Goal: Task Accomplishment & Management: Complete application form

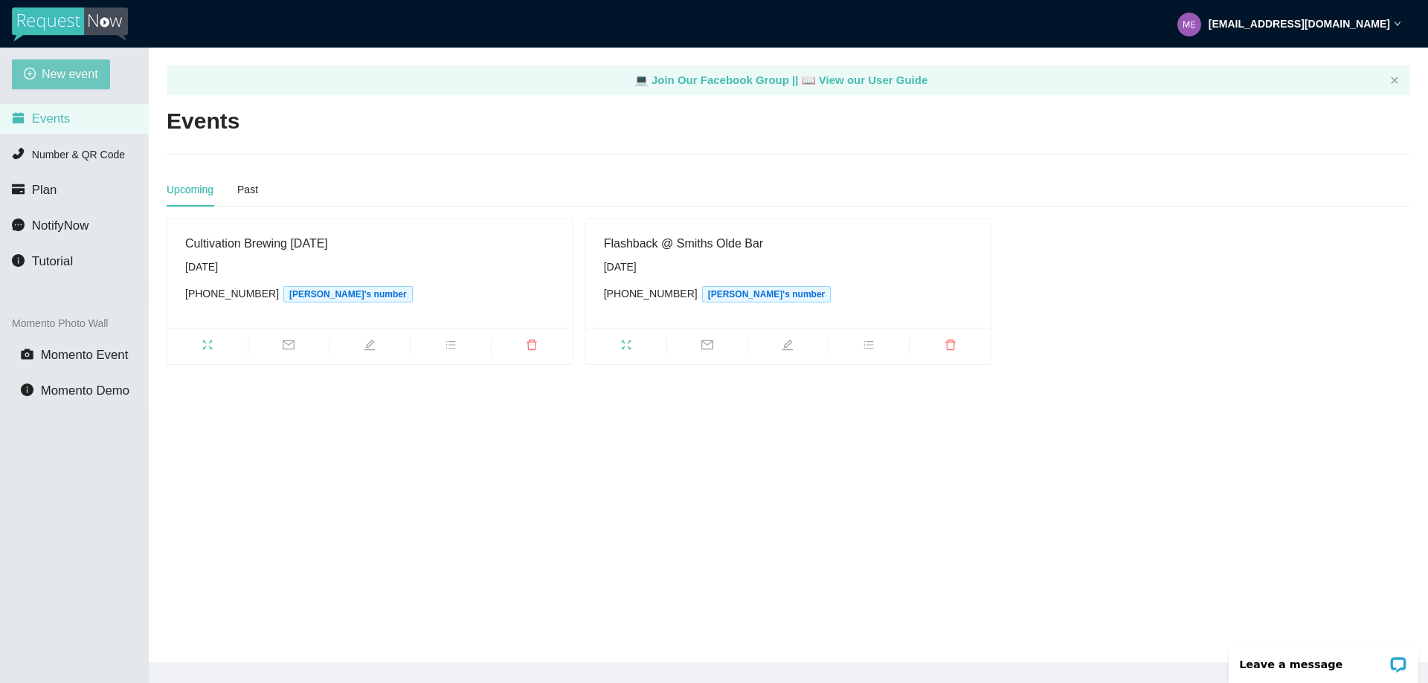
click at [61, 77] on span "New event" at bounding box center [70, 74] width 57 height 19
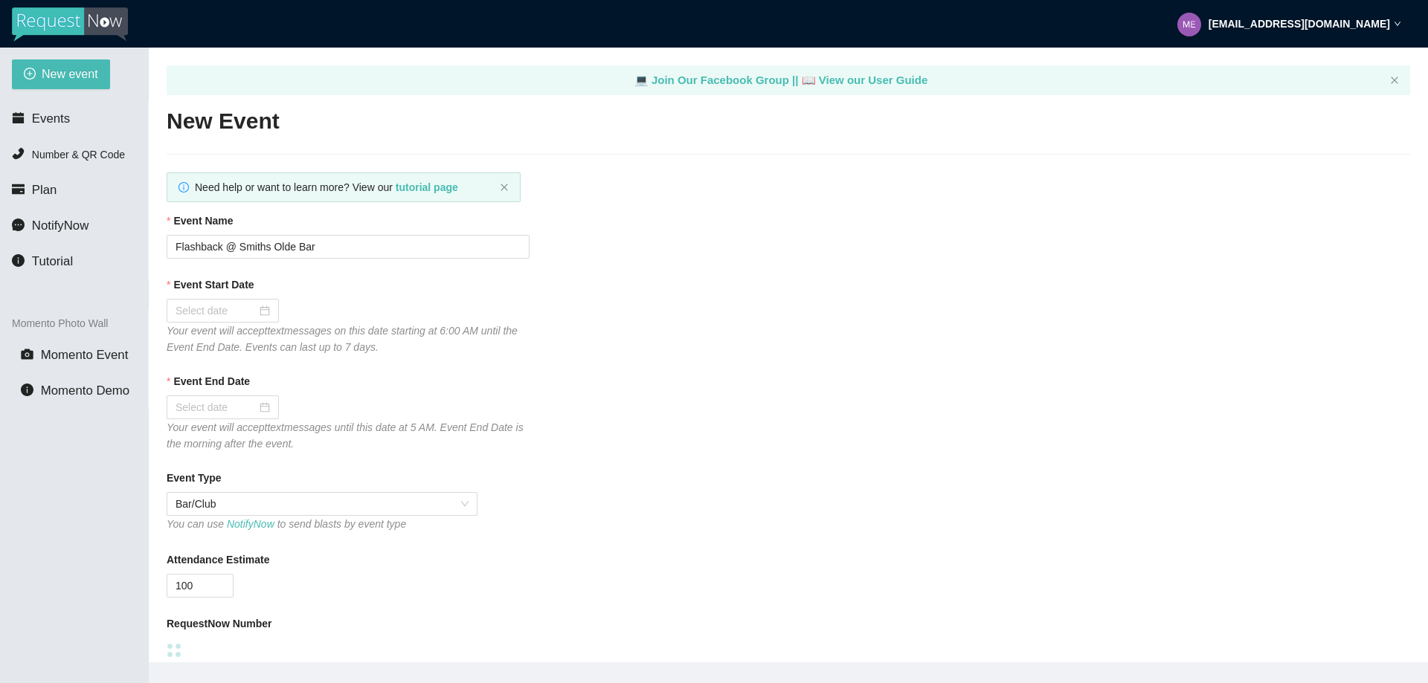
type textarea "[URL][DOMAIN_NAME]"
click at [178, 246] on input "Flashback @ Smiths Olde Bar" at bounding box center [348, 247] width 363 height 24
type input "TESTFlashback @ Smiths Olde Bar"
click at [211, 321] on div at bounding box center [223, 311] width 112 height 24
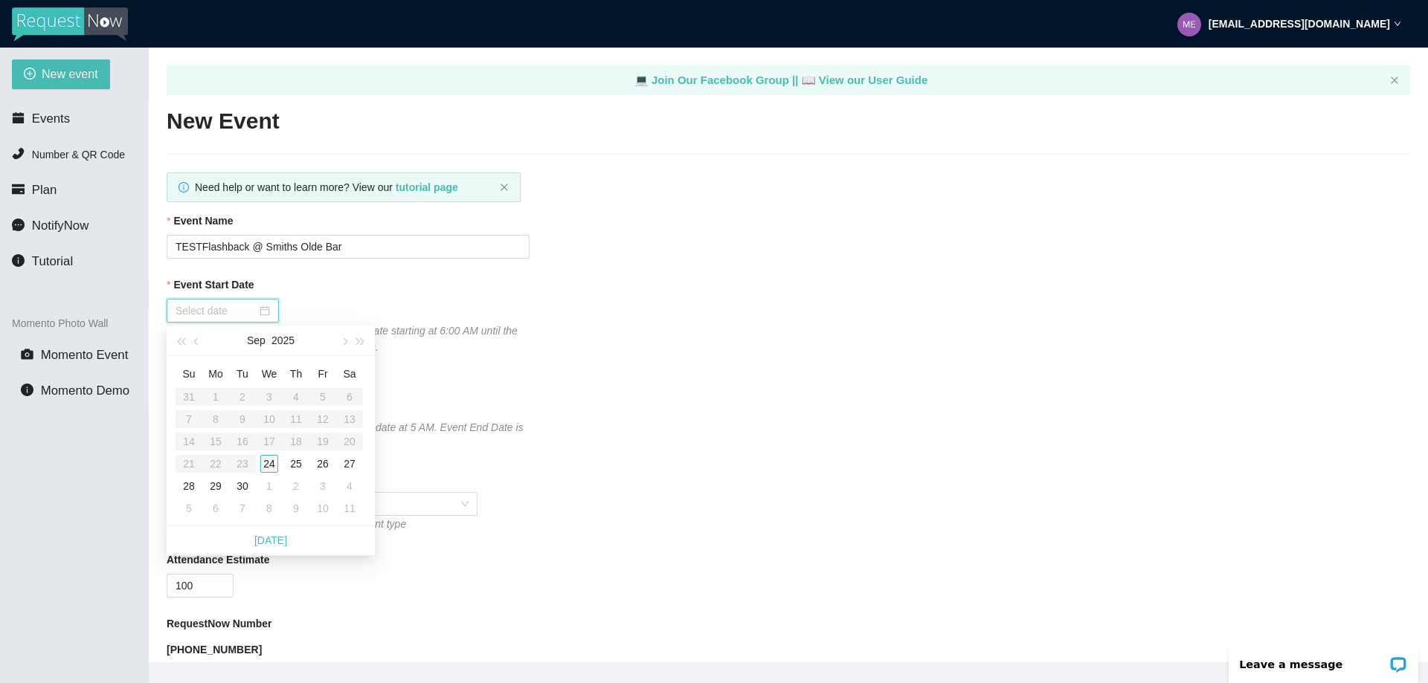
type input "[DATE]"
click at [263, 463] on div "24" at bounding box center [269, 464] width 18 height 18
type input "[DATE]"
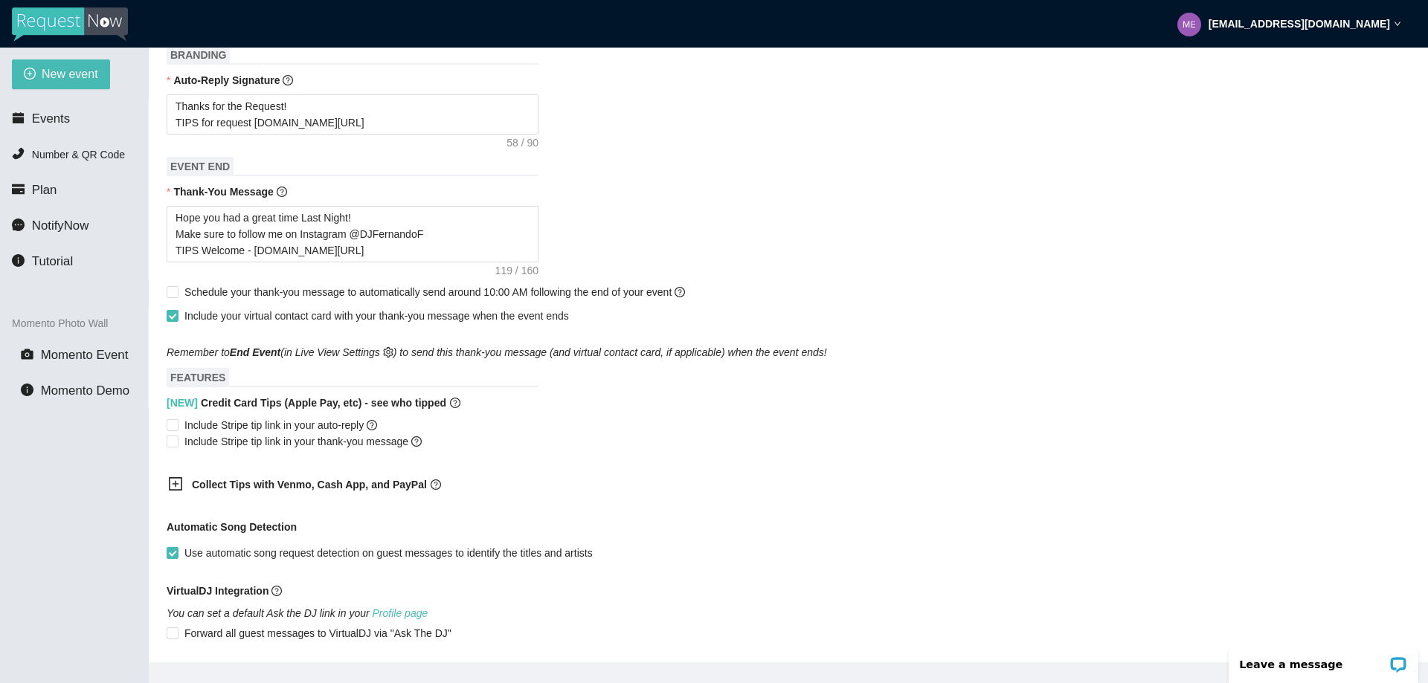
scroll to position [669, 0]
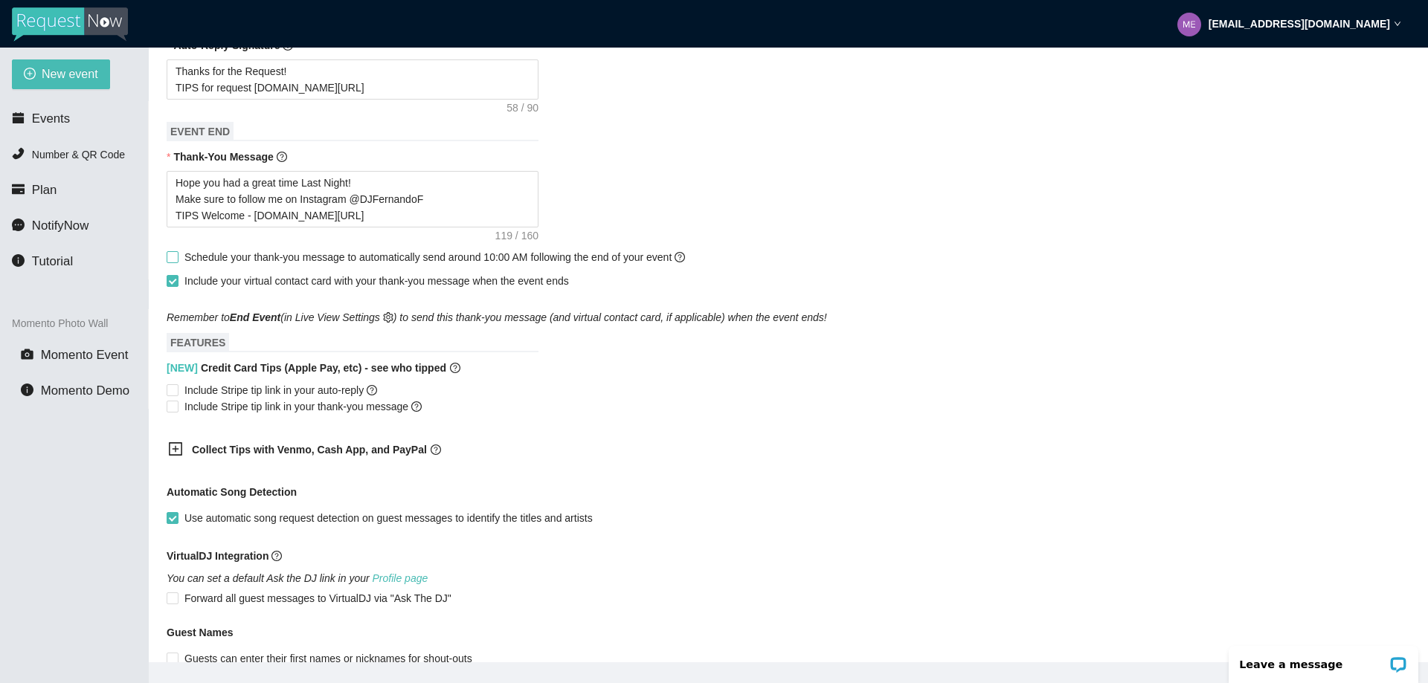
click at [172, 262] on input "Schedule your thank-you message to automatically send around 10:00 AM following…" at bounding box center [172, 256] width 10 height 10
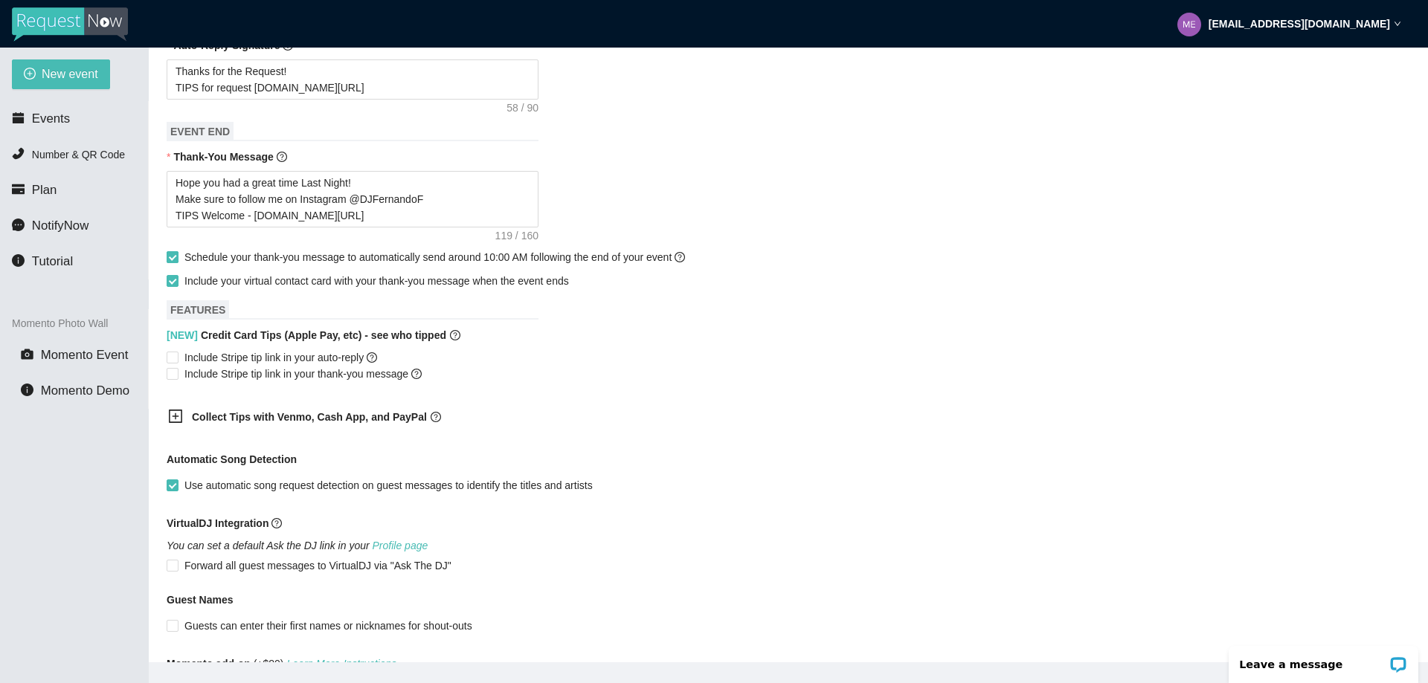
click at [170, 261] on input "Schedule your thank-you message to automatically send around 10:00 AM following…" at bounding box center [172, 256] width 10 height 10
checkbox input "false"
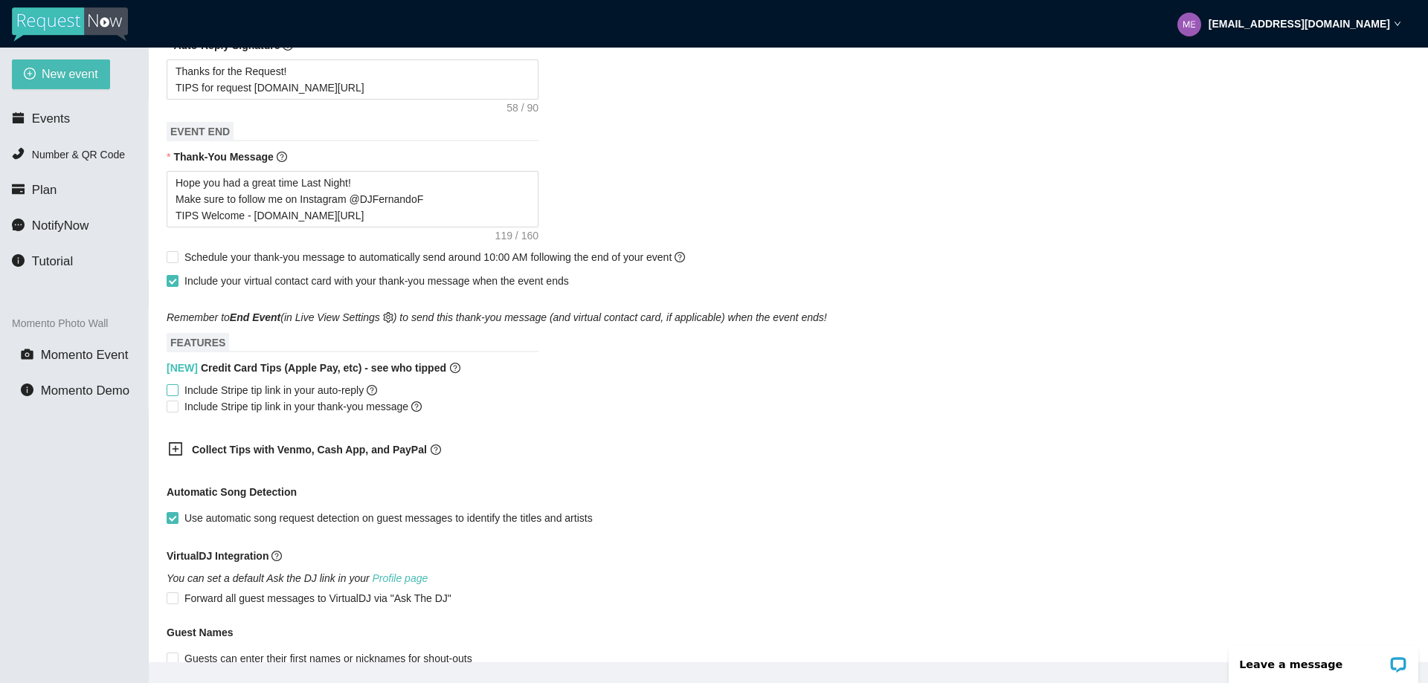
click at [174, 393] on input "Include Stripe tip link in your auto-reply" at bounding box center [172, 389] width 10 height 10
checkbox input "true"
click at [175, 411] on input "Include Stripe tip link in your thank-you message" at bounding box center [172, 406] width 10 height 10
checkbox input "true"
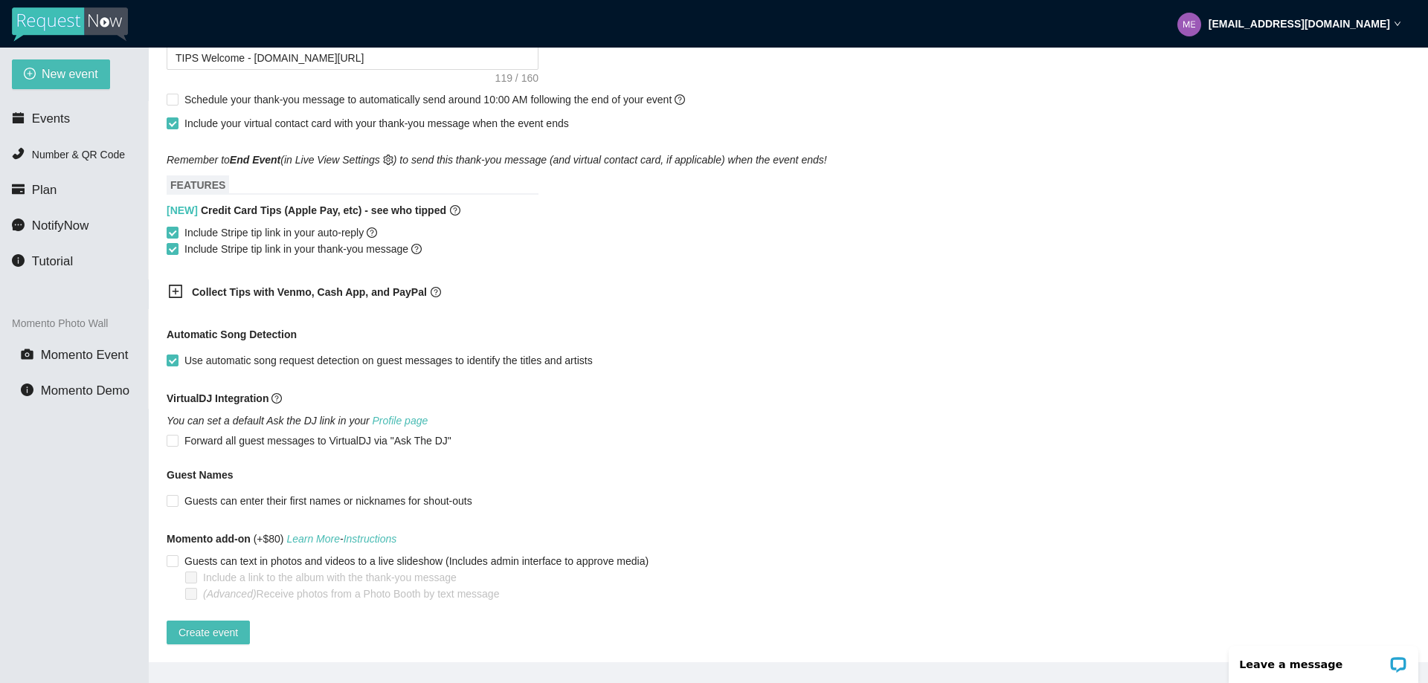
scroll to position [845, 0]
click at [208, 625] on span "Create event" at bounding box center [207, 633] width 59 height 16
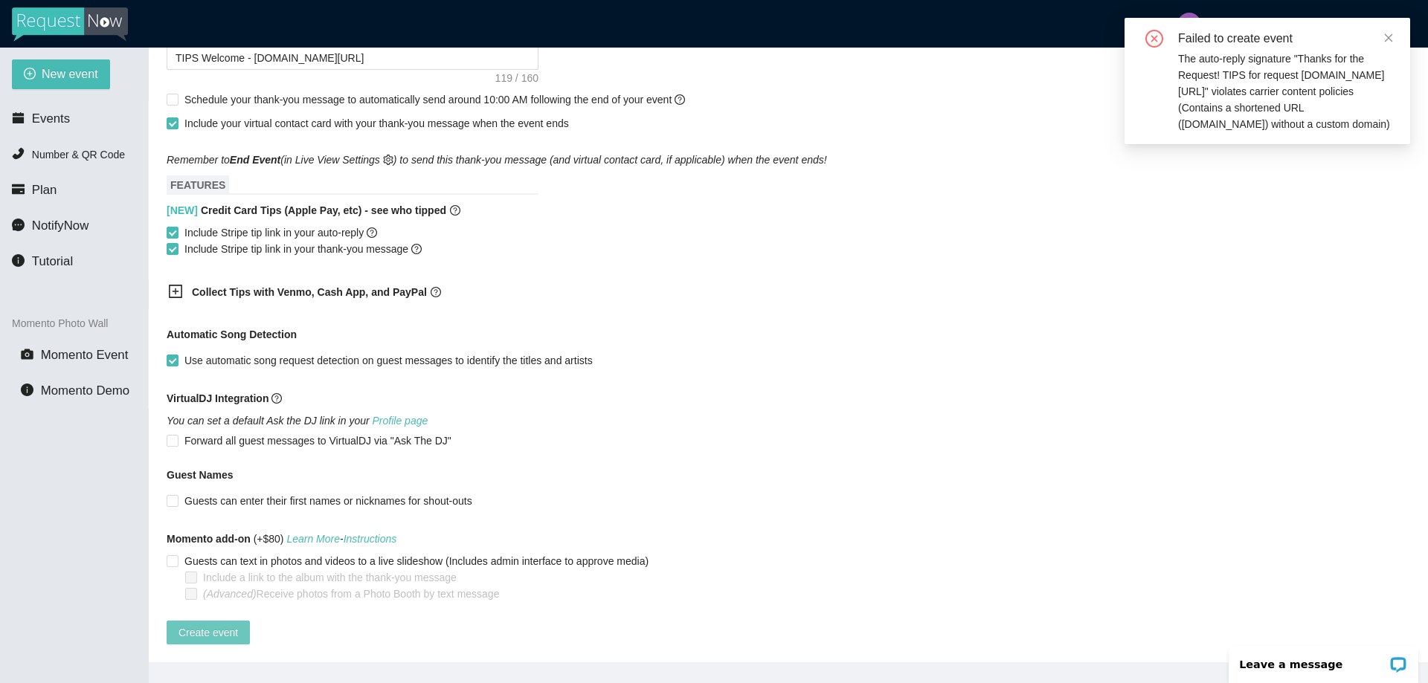
click at [203, 625] on span "Create event" at bounding box center [207, 633] width 59 height 16
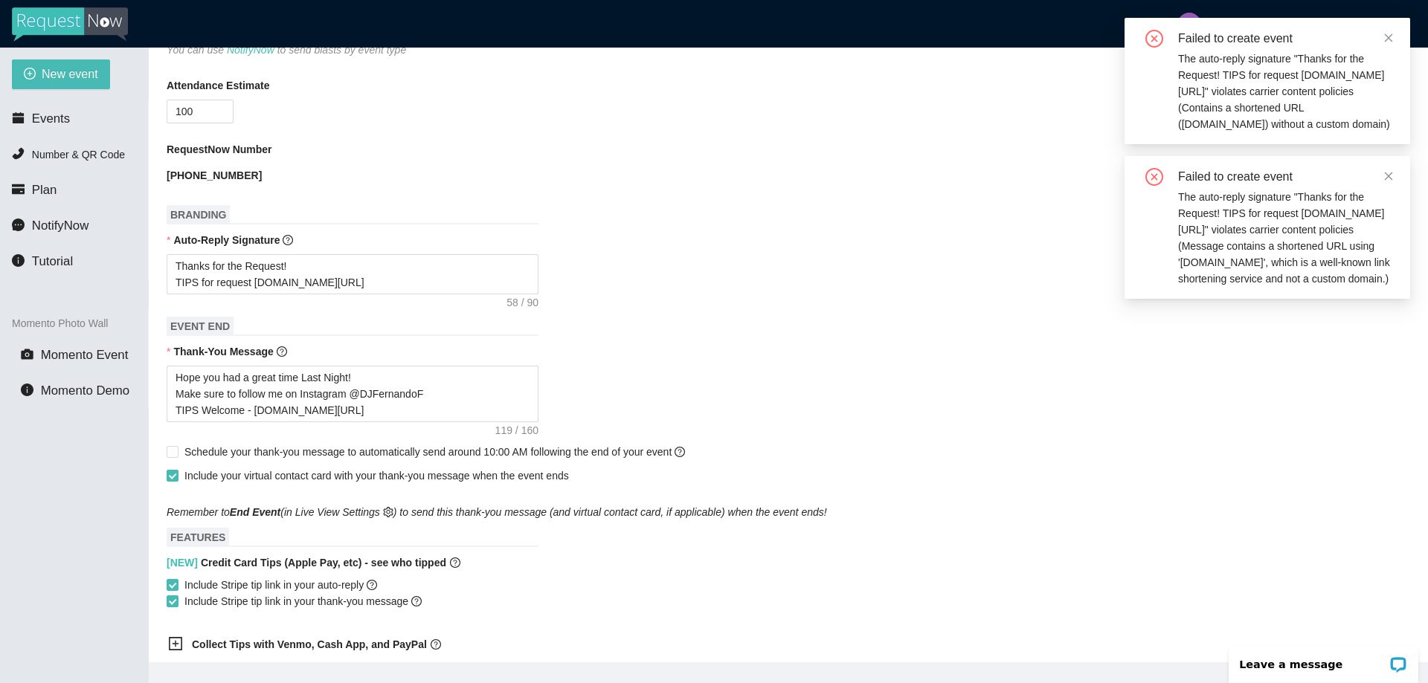
scroll to position [473, 0]
drag, startPoint x: 335, startPoint y: 286, endPoint x: 129, endPoint y: 274, distance: 205.5
click at [128, 279] on section "New event Events Number & QR Code Plan NotifyNow Tutorial Momento Photo Wall Mo…" at bounding box center [714, 389] width 1428 height 683
type textarea "Thanks for the Request!"
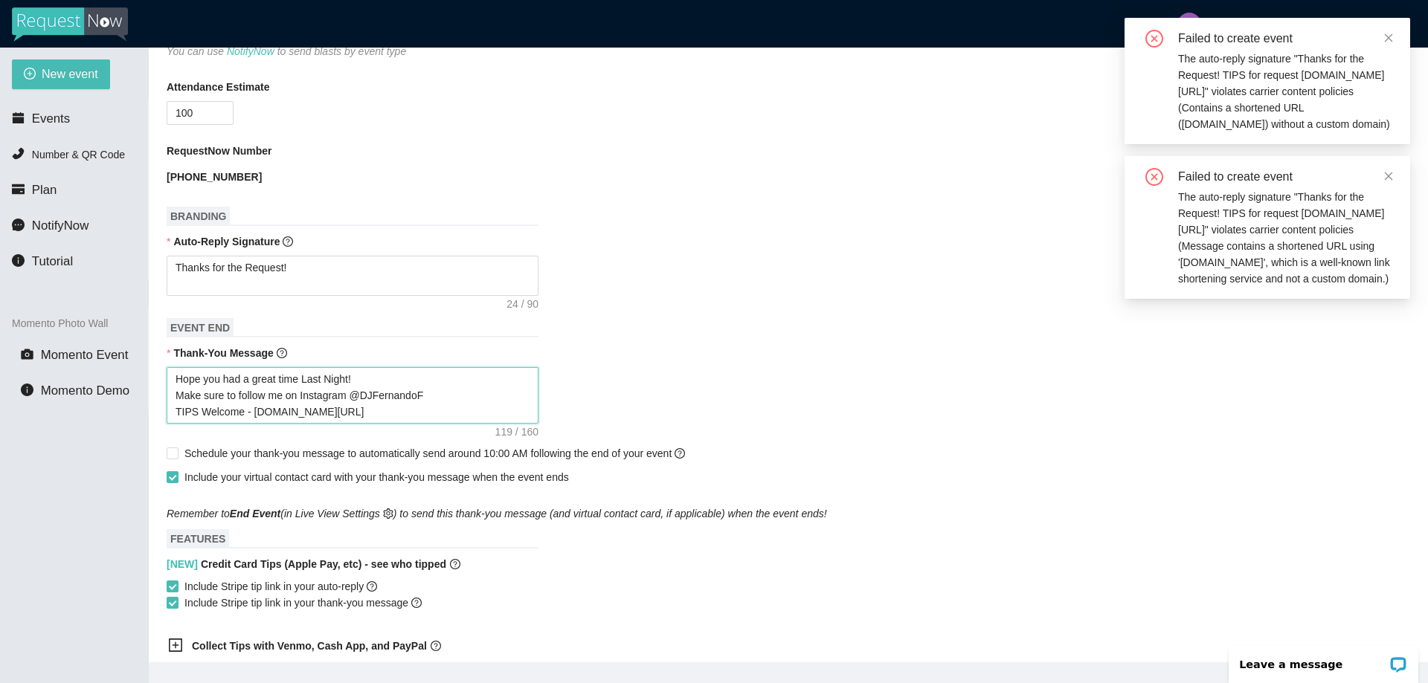
drag, startPoint x: 176, startPoint y: 401, endPoint x: 120, endPoint y: 410, distance: 57.2
click at [120, 410] on section "New event Events Number & QR Code Plan NotifyNow Tutorial Momento Photo Wall Mo…" at bounding box center [714, 389] width 1428 height 683
type textarea "Hope you had a great time Last Night! Make sure to follow me on Instagram @DJFe…"
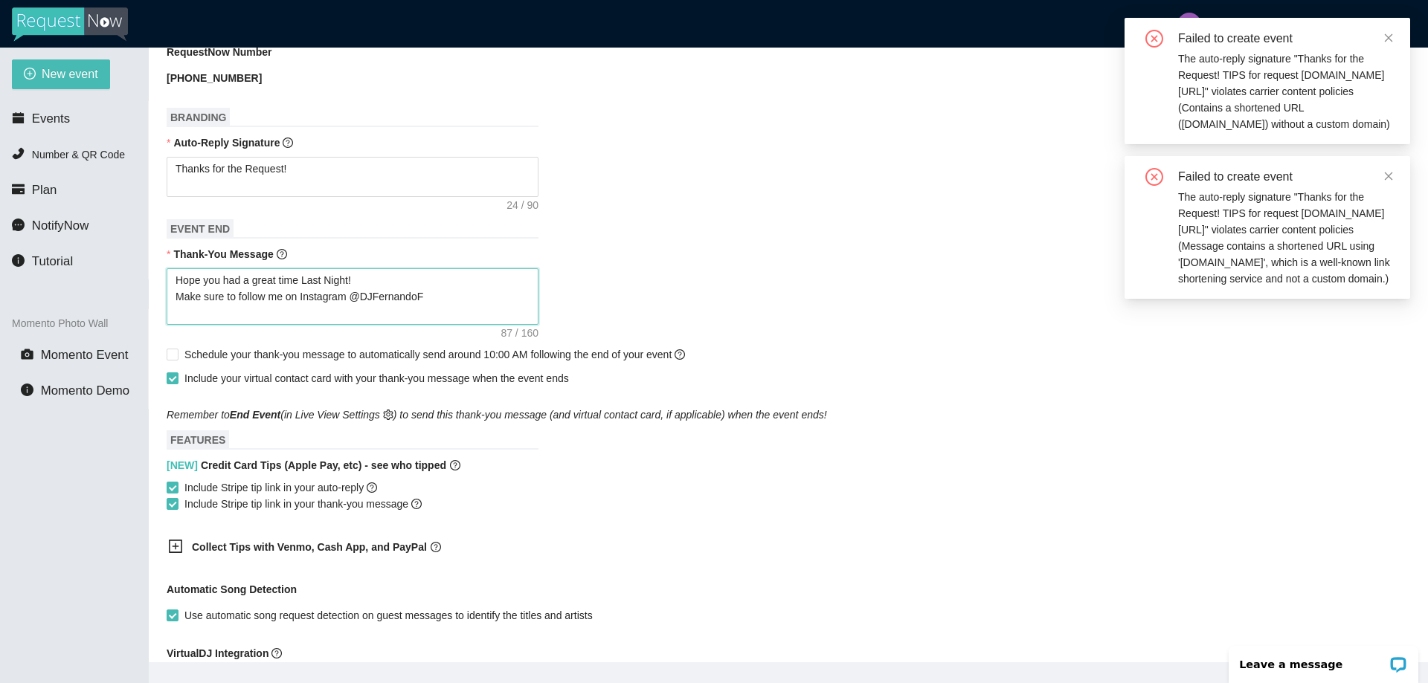
scroll to position [845, 0]
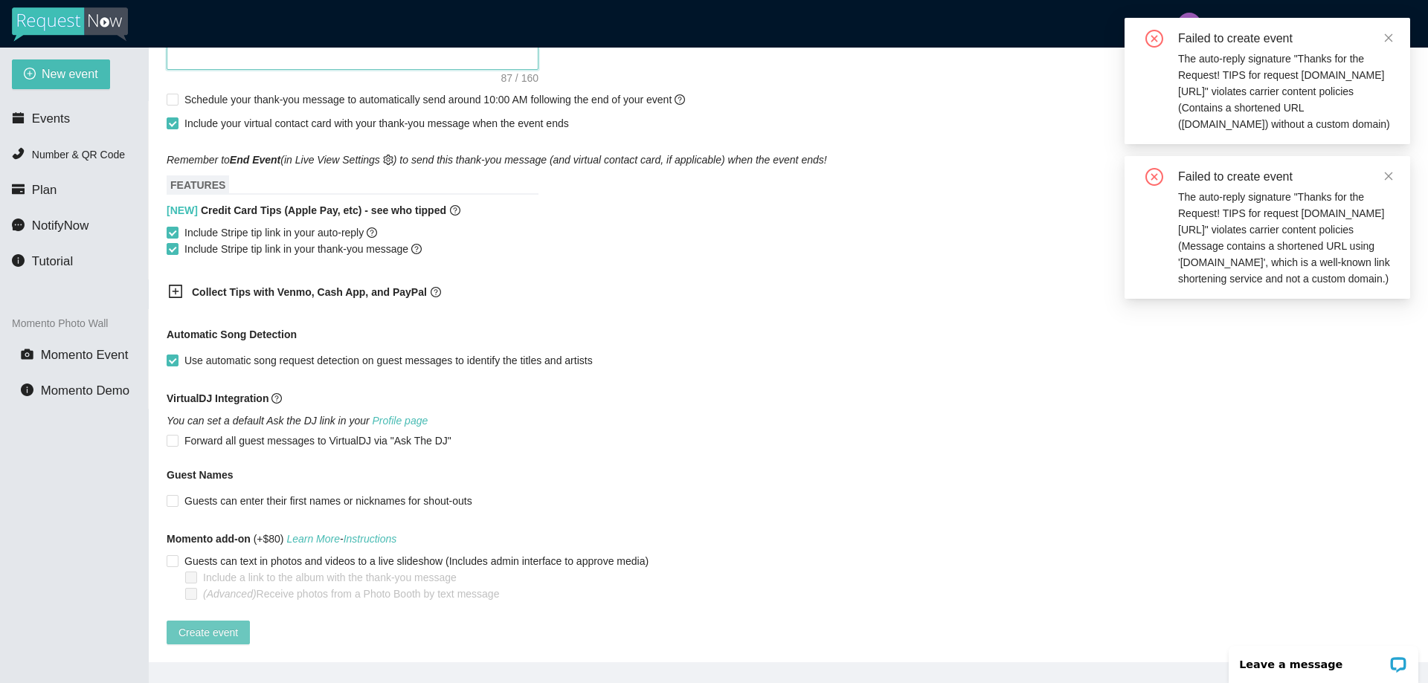
type textarea "Hope you had a great time Last Night! Make sure to follow me on Instagram @DJFe…"
click at [202, 625] on span "Create event" at bounding box center [207, 633] width 59 height 16
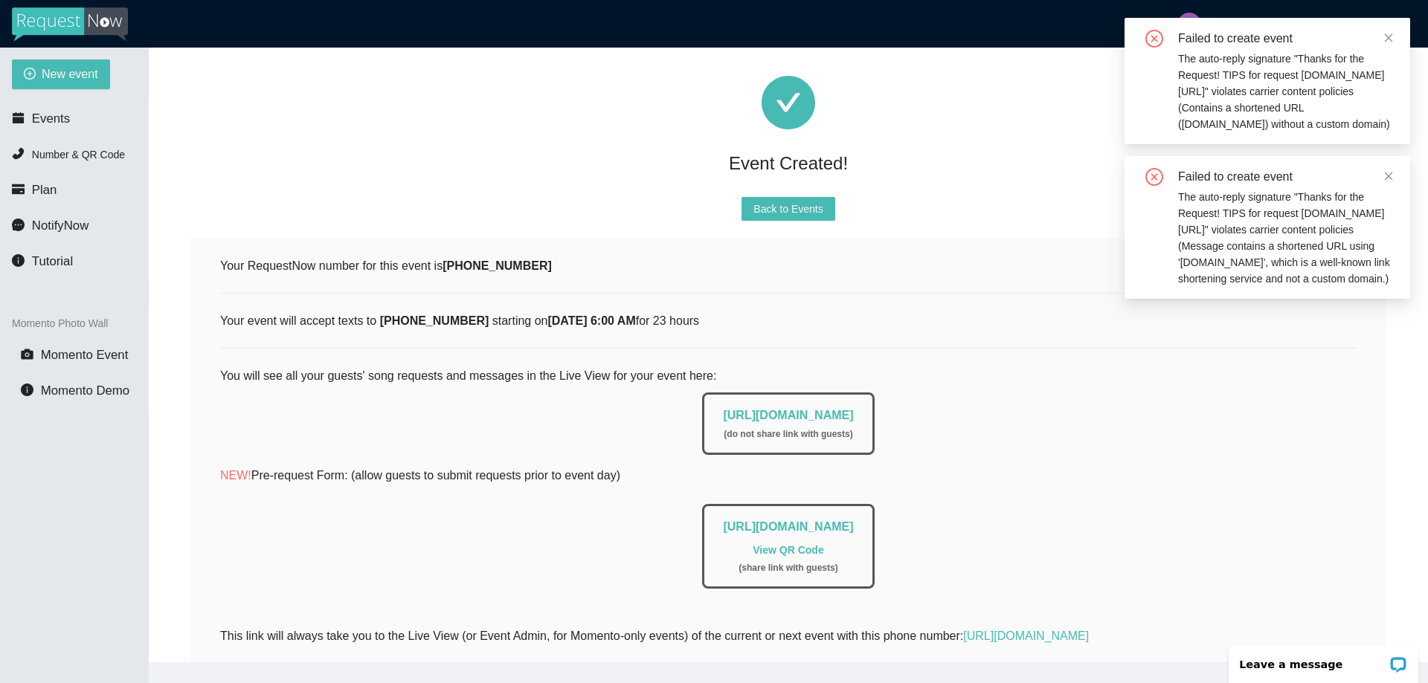
scroll to position [0, 0]
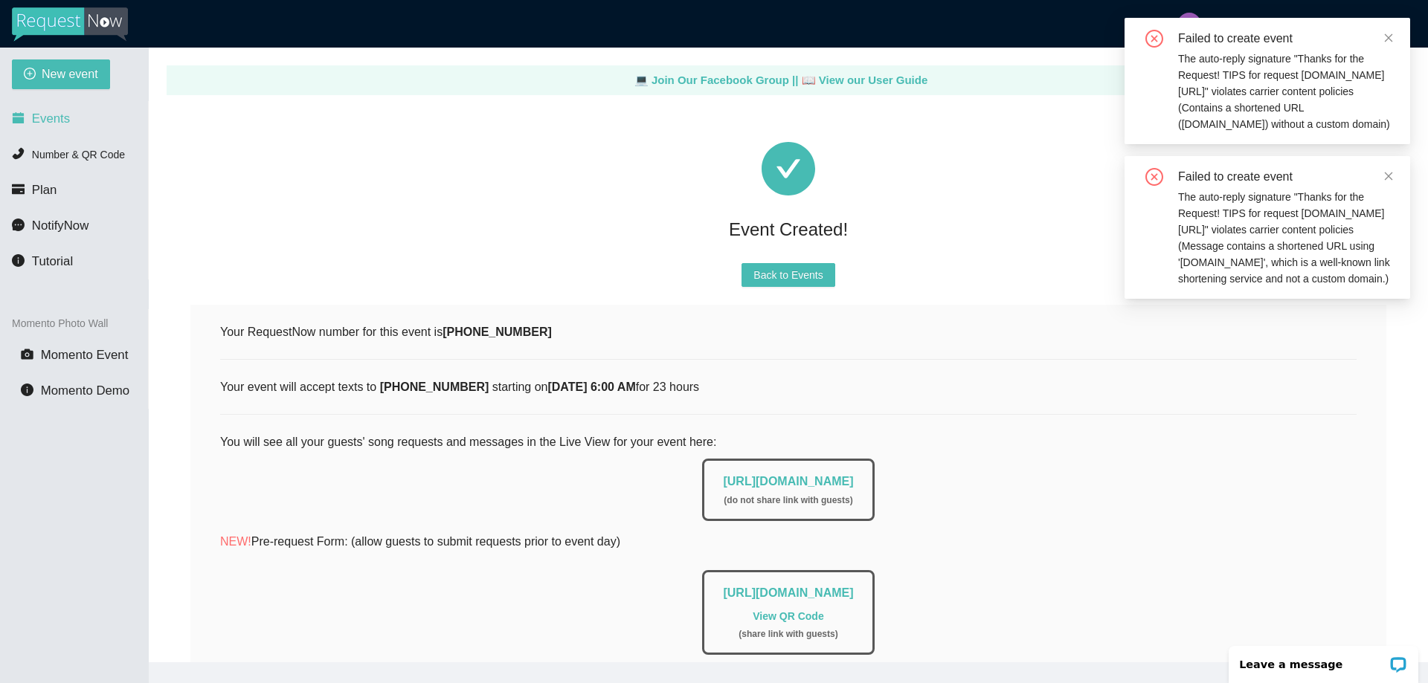
click at [45, 117] on span "Events" at bounding box center [51, 119] width 38 height 14
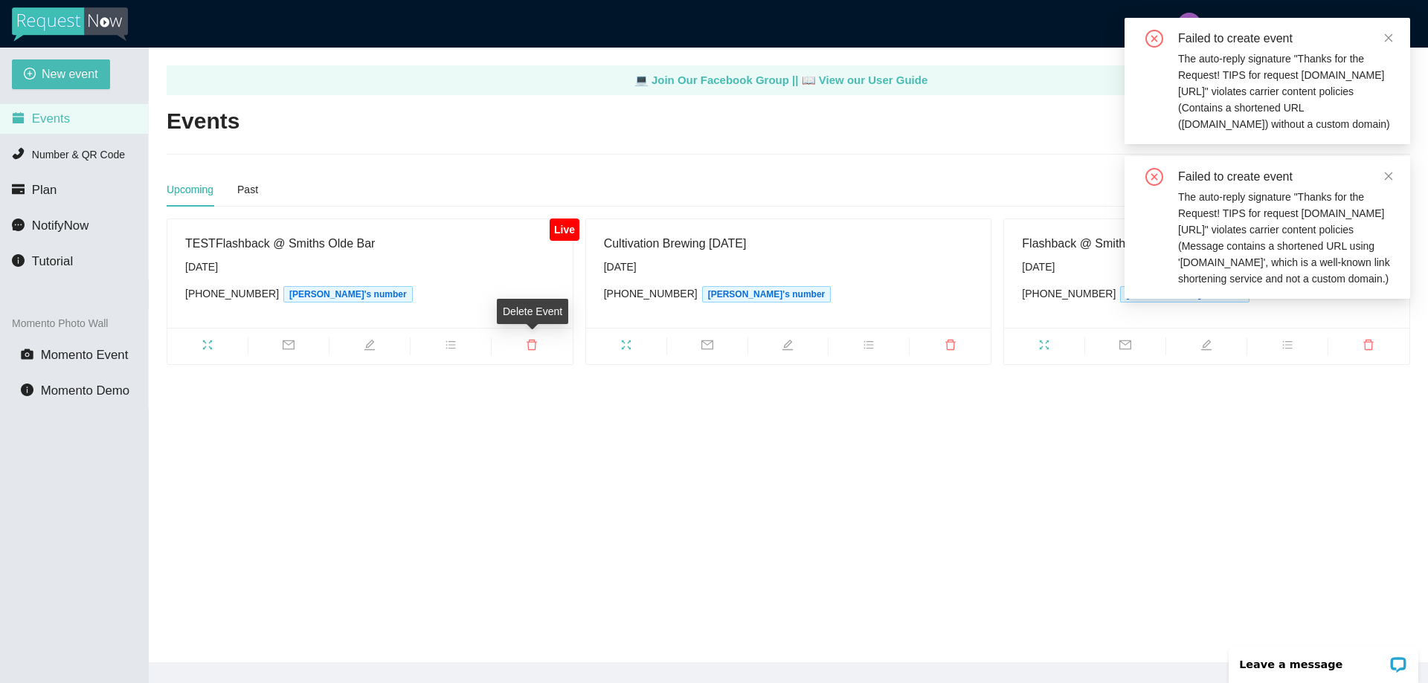
click at [529, 346] on icon "delete" at bounding box center [532, 345] width 10 height 10
click at [287, 237] on div "TESTFlashback @ Smiths Olde Bar" at bounding box center [370, 243] width 370 height 19
click at [218, 344] on span "fullscreen" at bounding box center [207, 347] width 80 height 16
click at [524, 345] on span "delete" at bounding box center [532, 347] width 81 height 16
click at [613, 300] on span "Delete" at bounding box center [619, 302] width 30 height 16
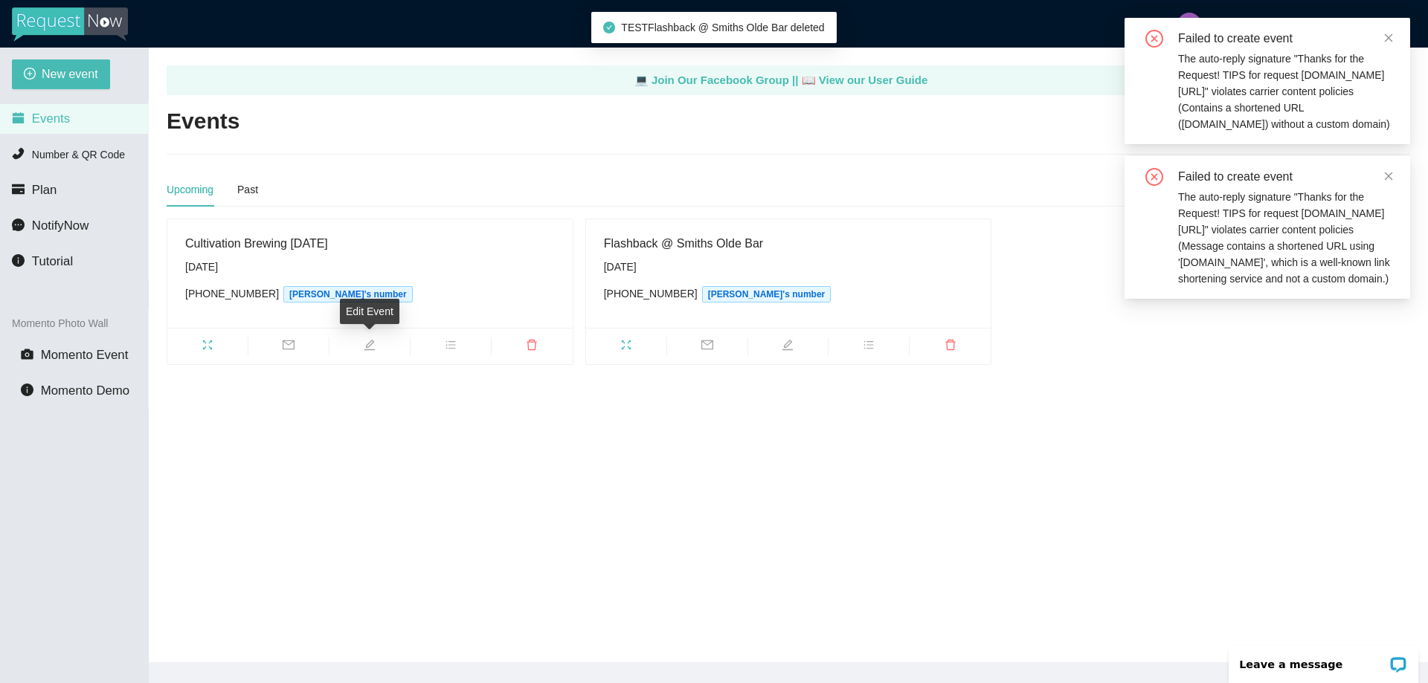
click at [366, 343] on icon "edit" at bounding box center [370, 345] width 12 height 12
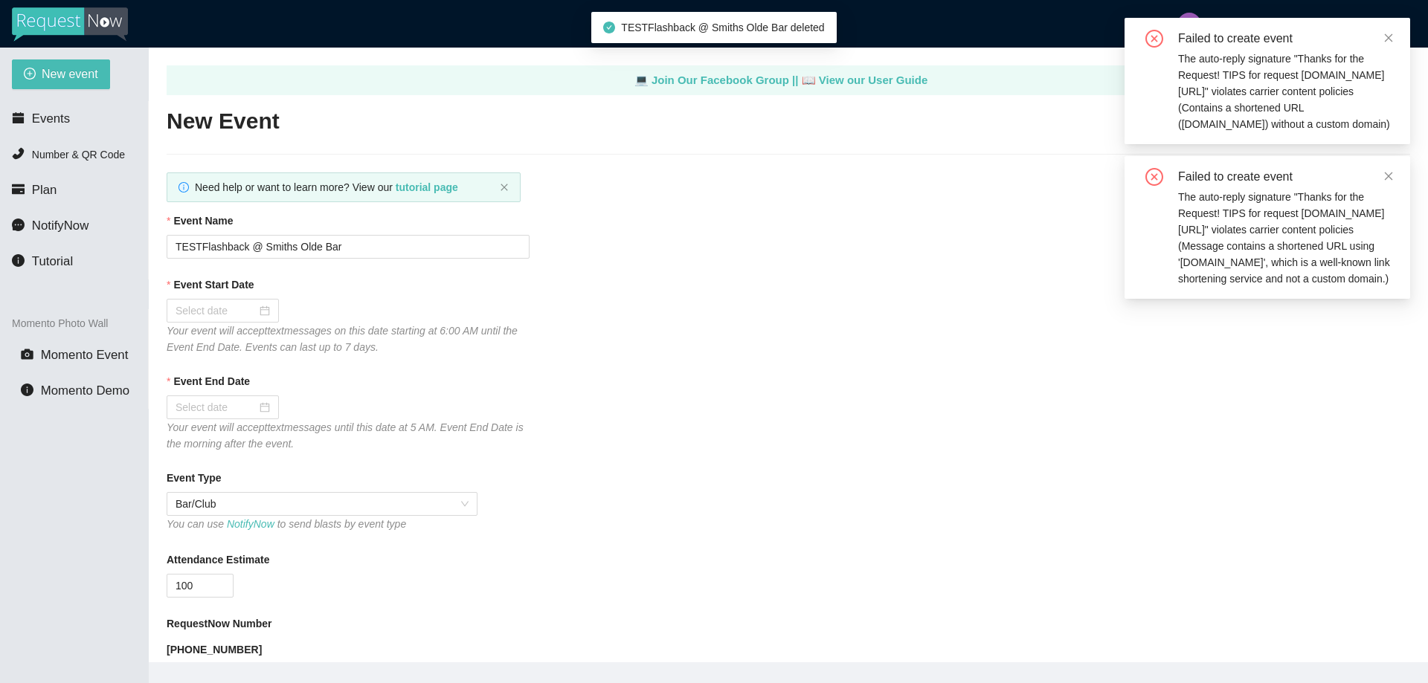
type textarea "Hope you had a great time Last Night! Make sure to follow me on Instagram @DJFe…"
type input "Cultivation Brewing [DATE]"
type input "09/25/2025"
type input "09/26/2025"
type input "50"
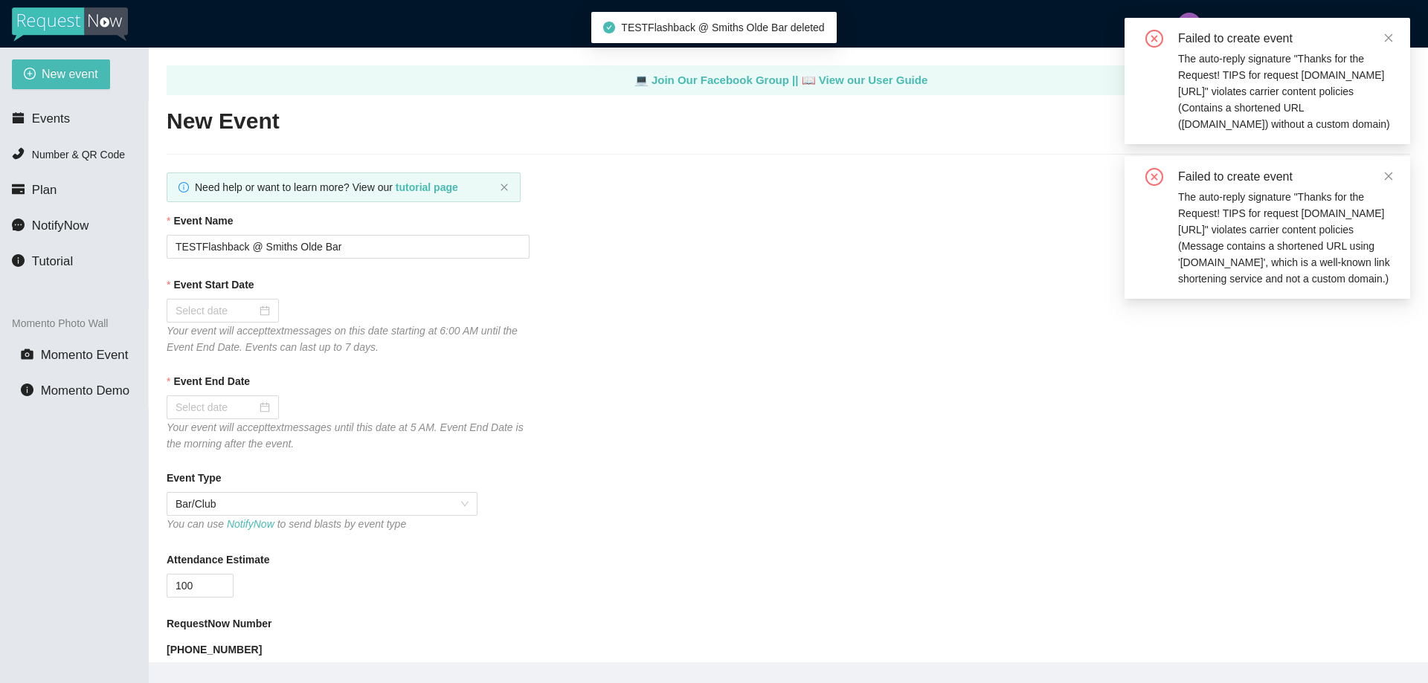
type textarea "Thanks for the Request! TIPS for request linktr.ee/tips4dj"
type textarea "Hope you had a great time Last Night! Make sure to follow me on Instagram @DJFe…"
checkbox input "true"
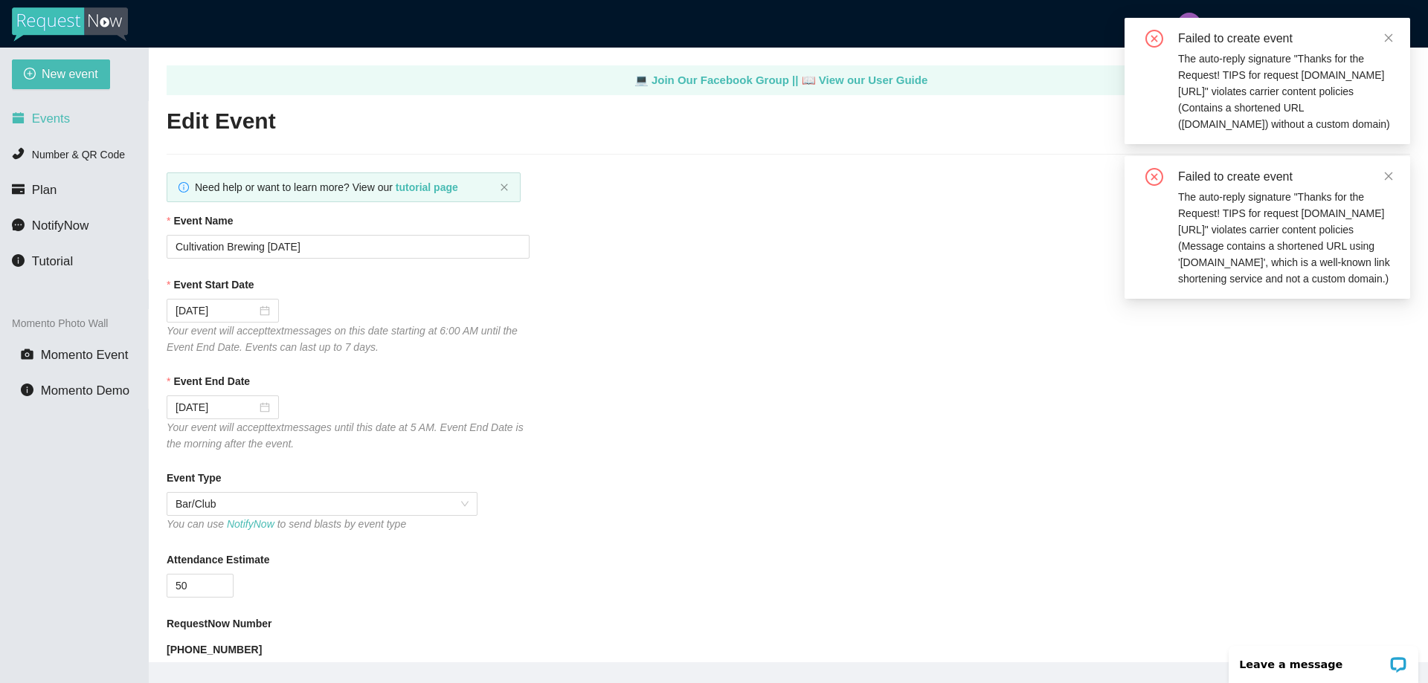
click at [50, 117] on span "Events" at bounding box center [51, 119] width 38 height 14
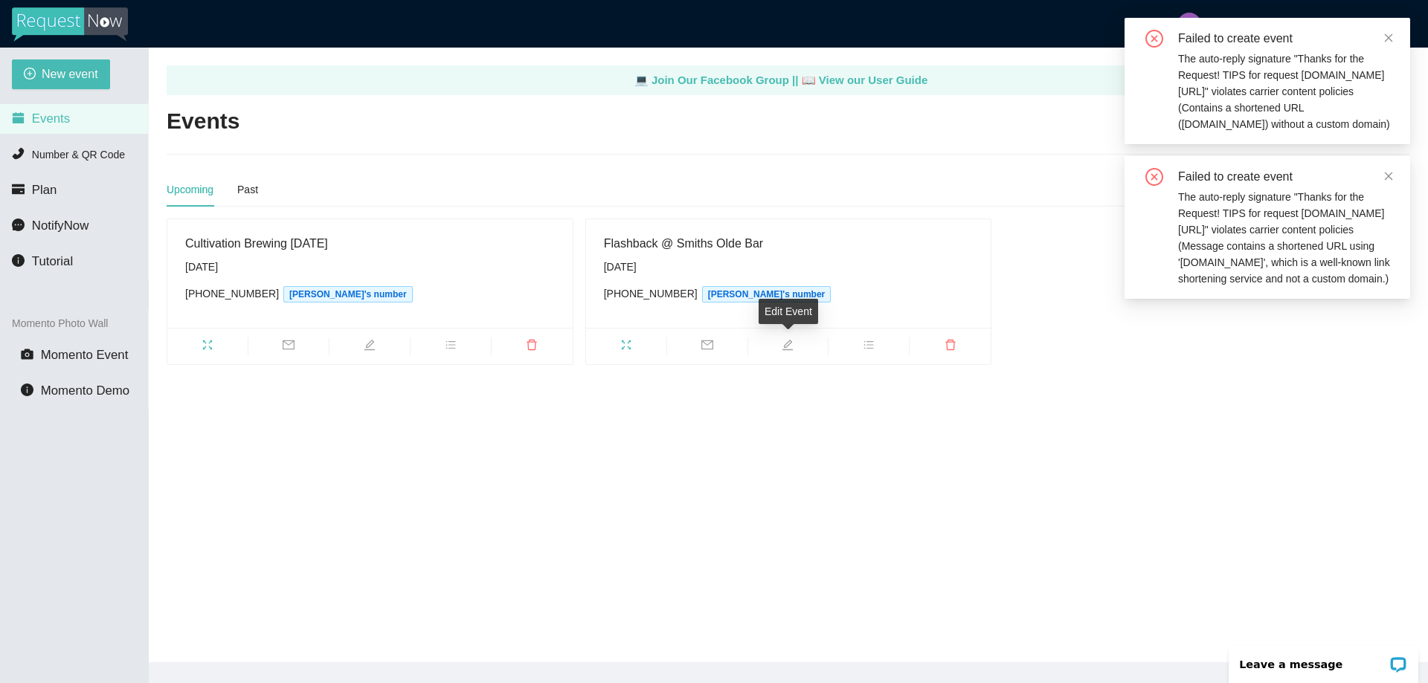
drag, startPoint x: 787, startPoint y: 344, endPoint x: 775, endPoint y: 341, distance: 12.5
click at [775, 341] on span "edit" at bounding box center [788, 347] width 80 height 16
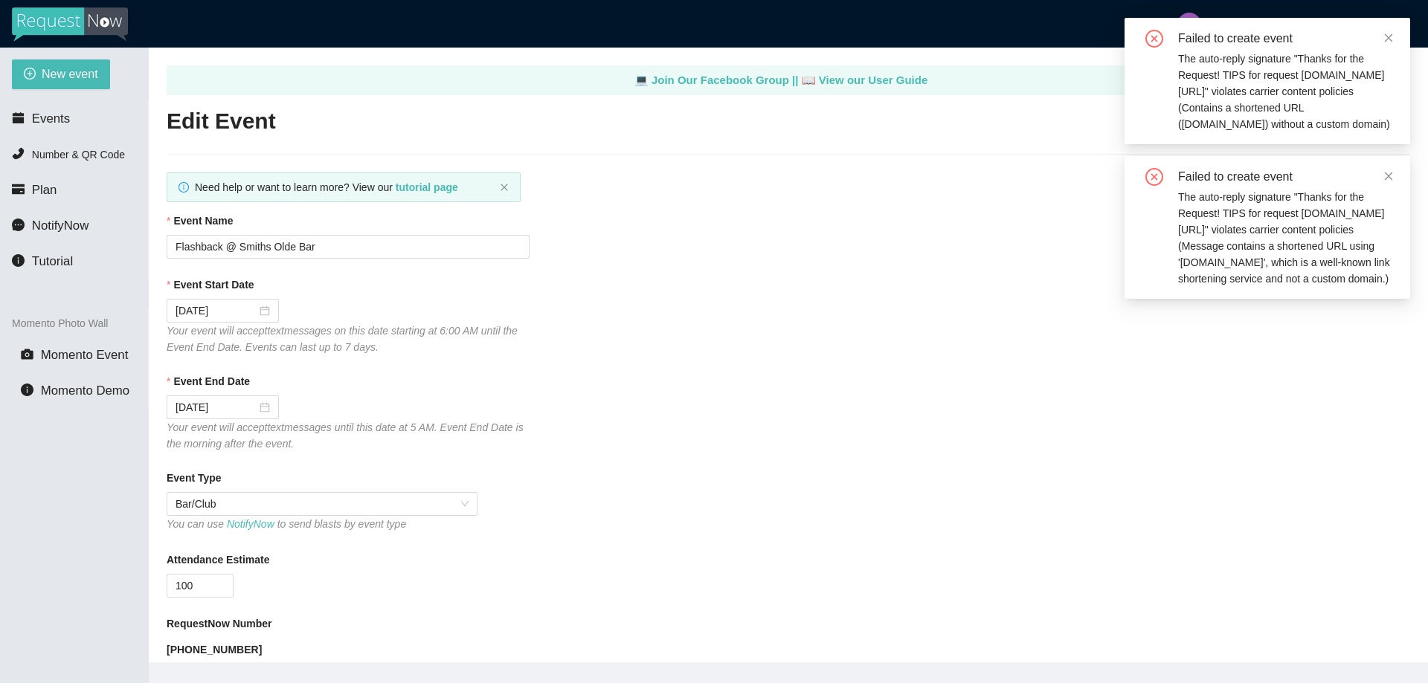
type textarea "Hope you had a great time Last Night! Make sure to follow me on Instagram @DJFe…"
type input "Flashback @ Smiths Olde Bar"
type input "09/26/2025"
type input "09/27/2025"
type textarea "Thanks for the Request! TIPS for request [DOMAIN_NAME][URL]"
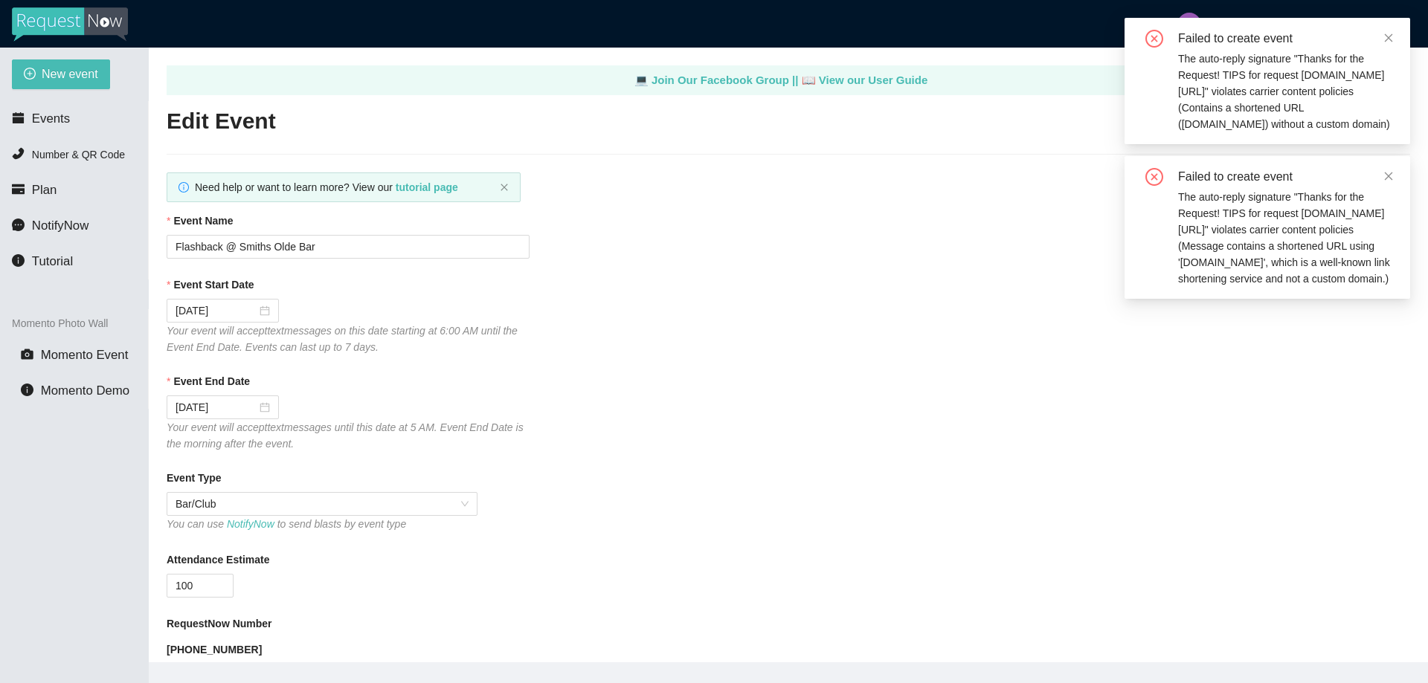
type textarea "Hope you had a great time Last Night! Make sure to follow me on Instagram @DJFe…"
checkbox input "true"
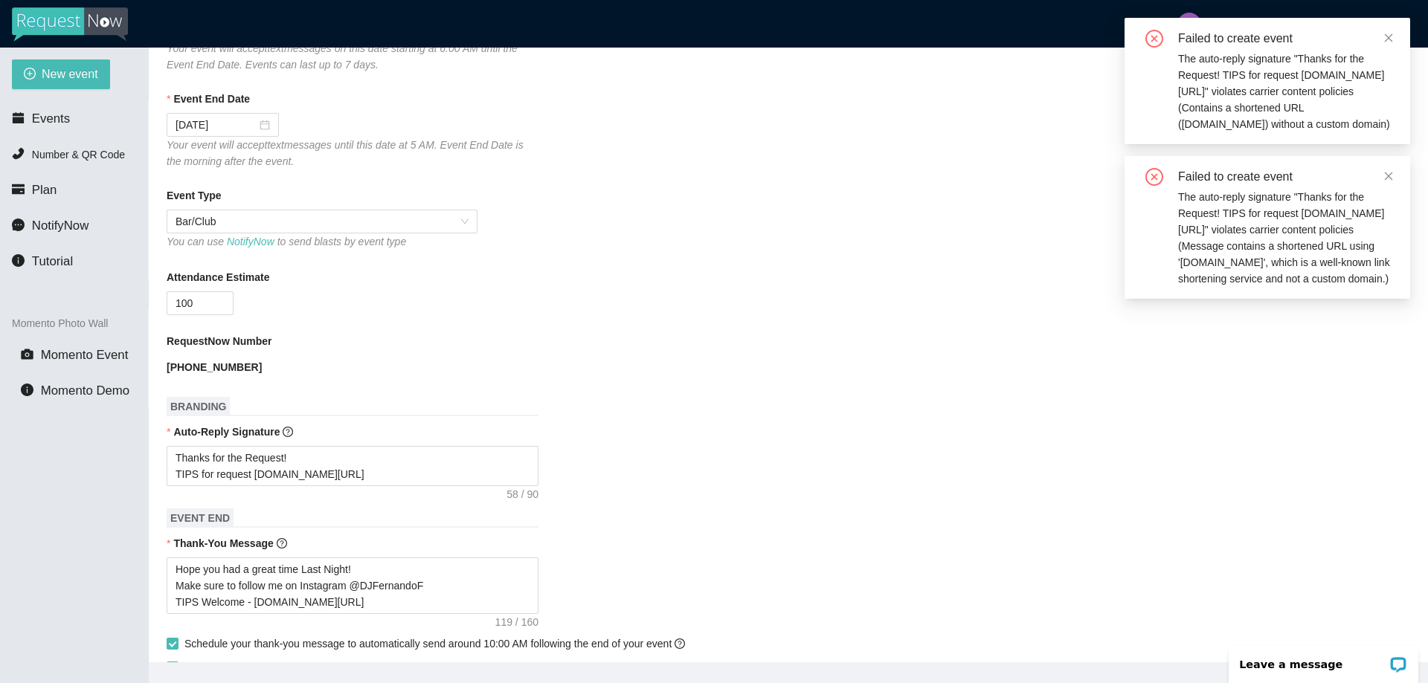
scroll to position [372, 0]
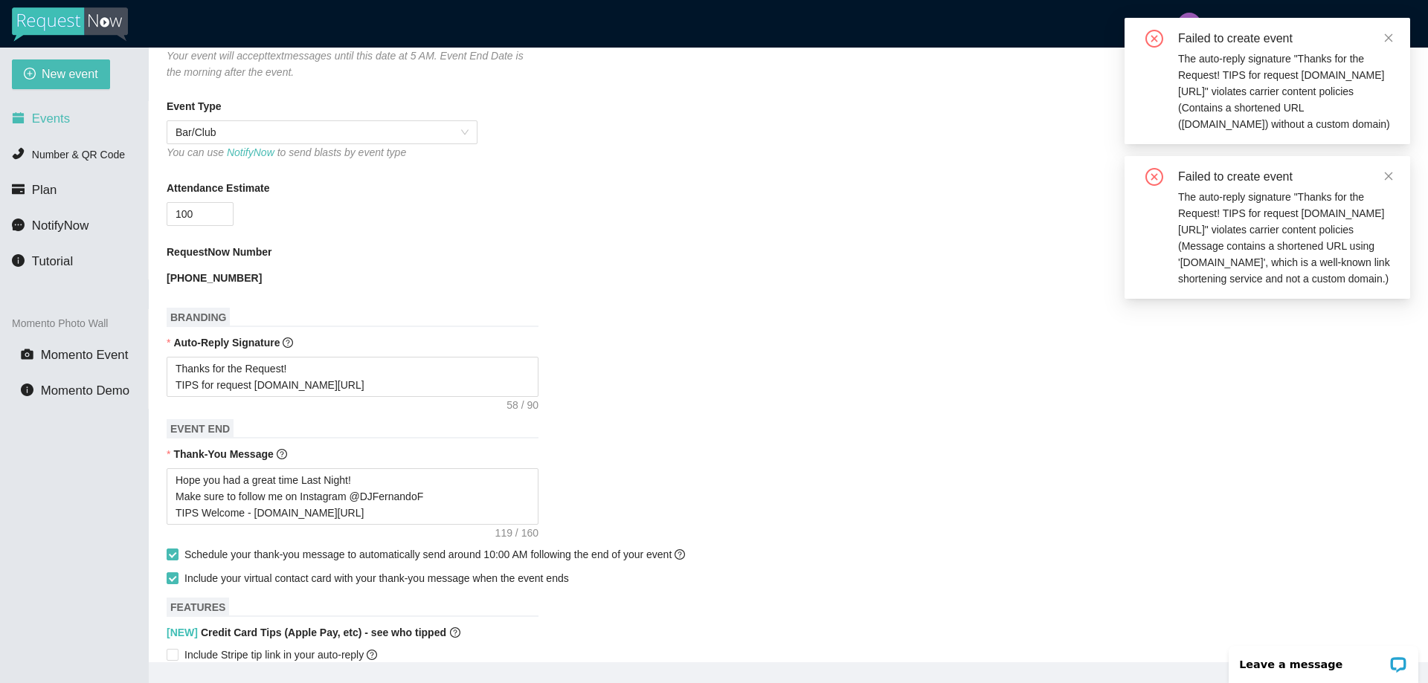
click at [59, 115] on span "Events" at bounding box center [51, 119] width 38 height 14
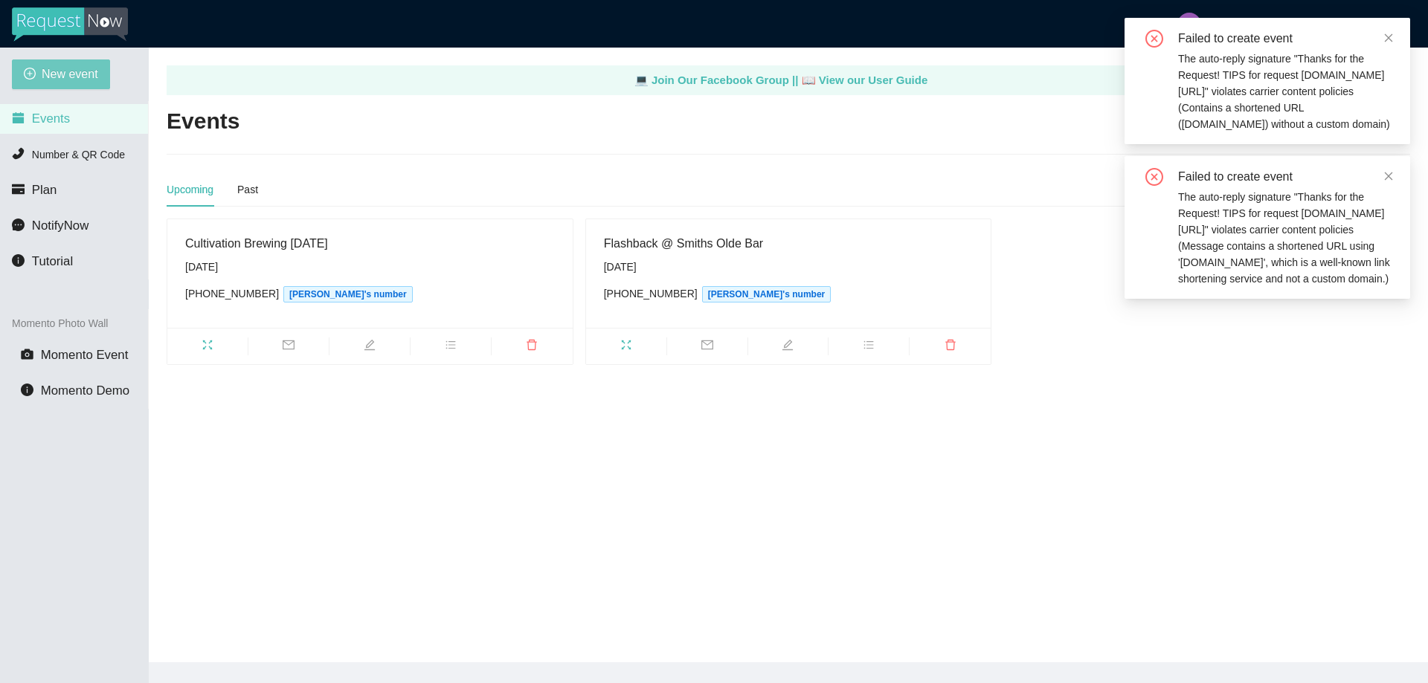
click at [65, 79] on span "New event" at bounding box center [70, 74] width 57 height 19
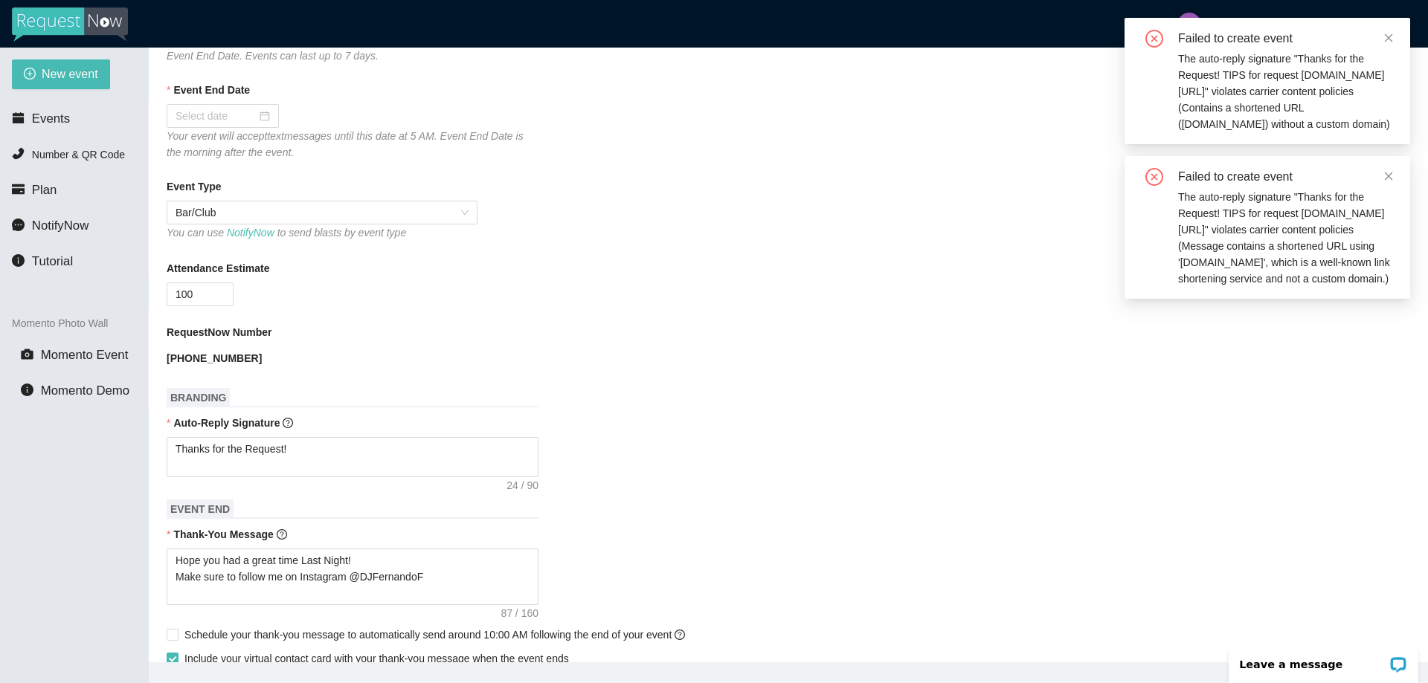
scroll to position [297, 0]
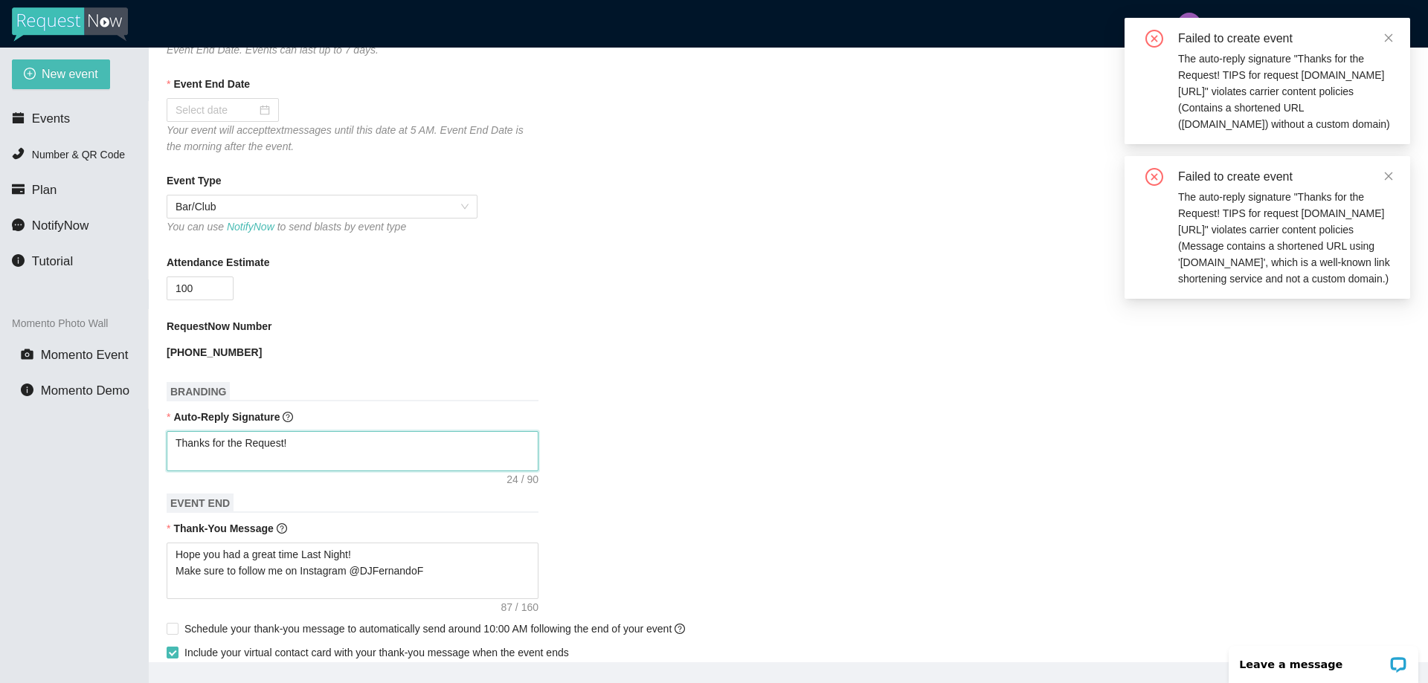
click at [231, 456] on textarea "Thanks for the Request!" at bounding box center [353, 451] width 372 height 40
paste textarea "TIPS Welcome - linktr.ee/tips4dj"
type textarea "Thanks for the Request! TIPS Welcome - linktr.ee/tips4dj"
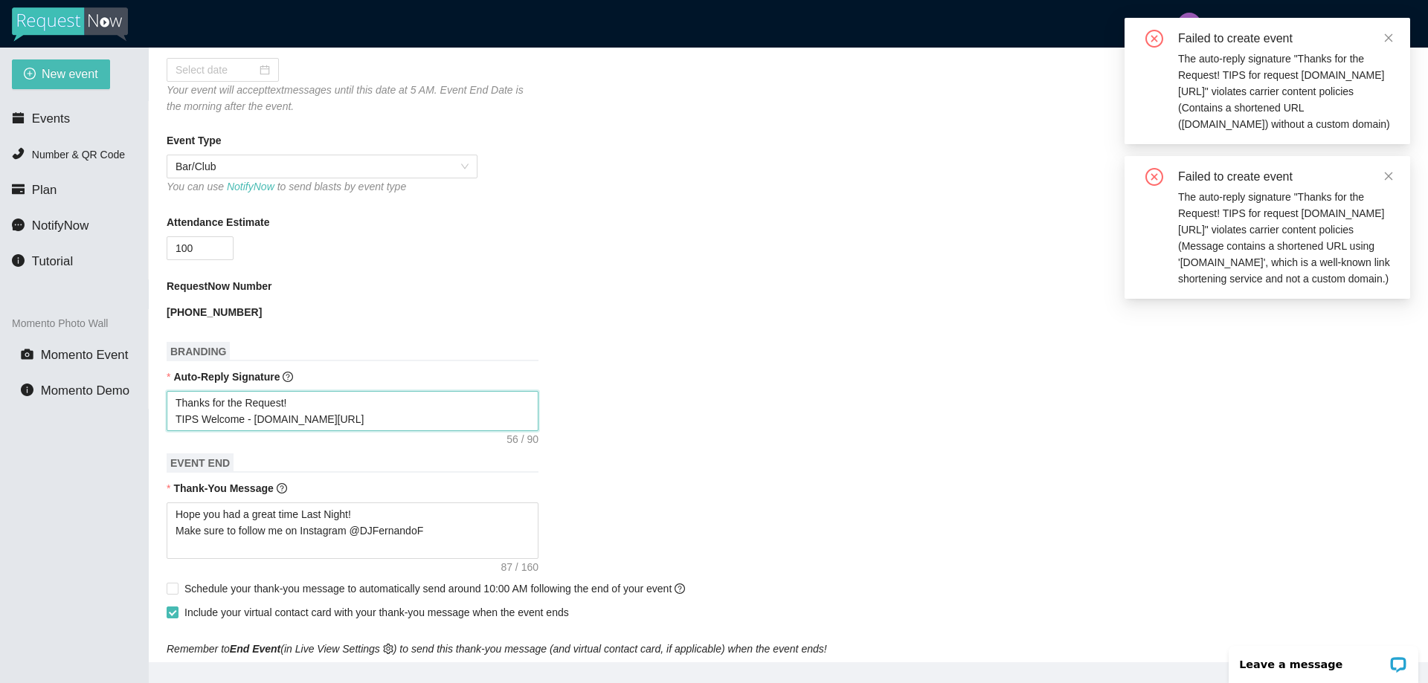
scroll to position [446, 0]
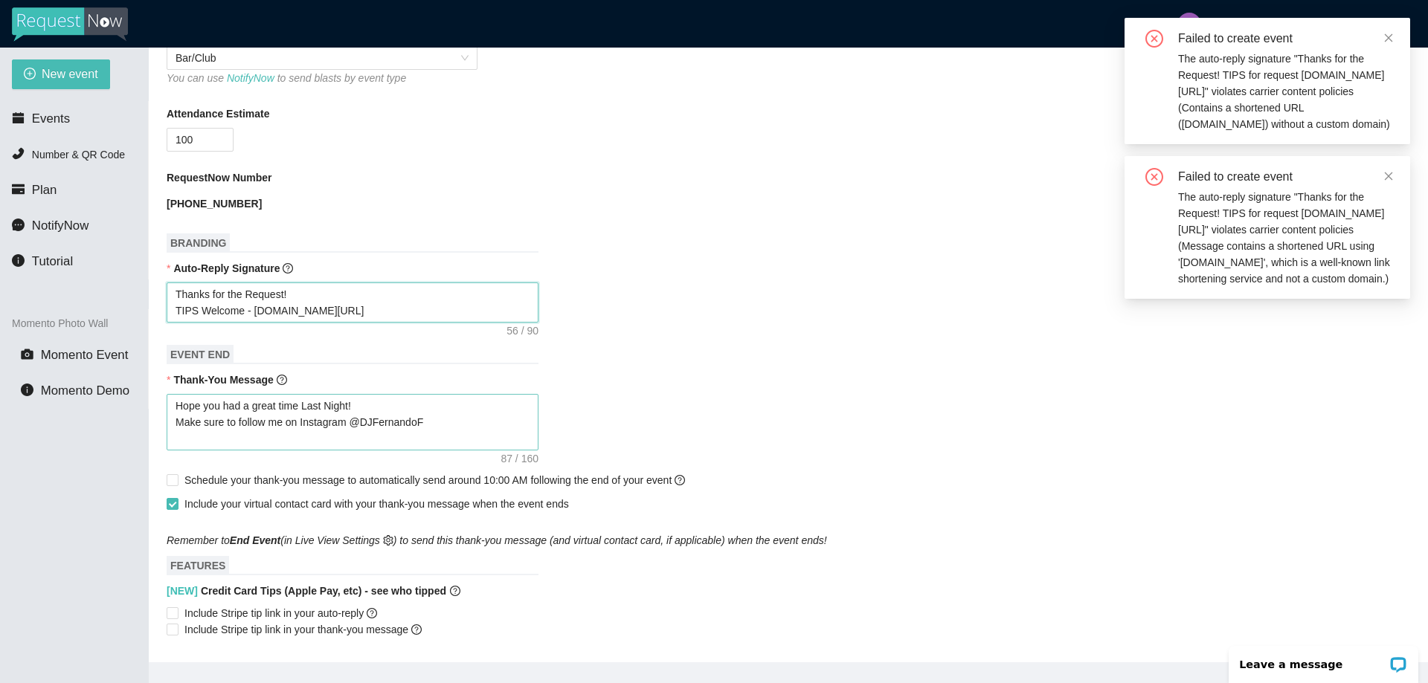
type textarea "Thanks for the Request! TIPS Welcome - linktr.ee/tips4dj"
click at [215, 442] on textarea "Hope you had a great time Last Night! Make sure to follow me on Instagram @DJFe…" at bounding box center [353, 422] width 372 height 57
paste textarea "TIPS Welcome - linktr.ee/tips4dj"
type textarea "Hope you had a great time Last Night! Make sure to follow me on Instagram @DJFe…"
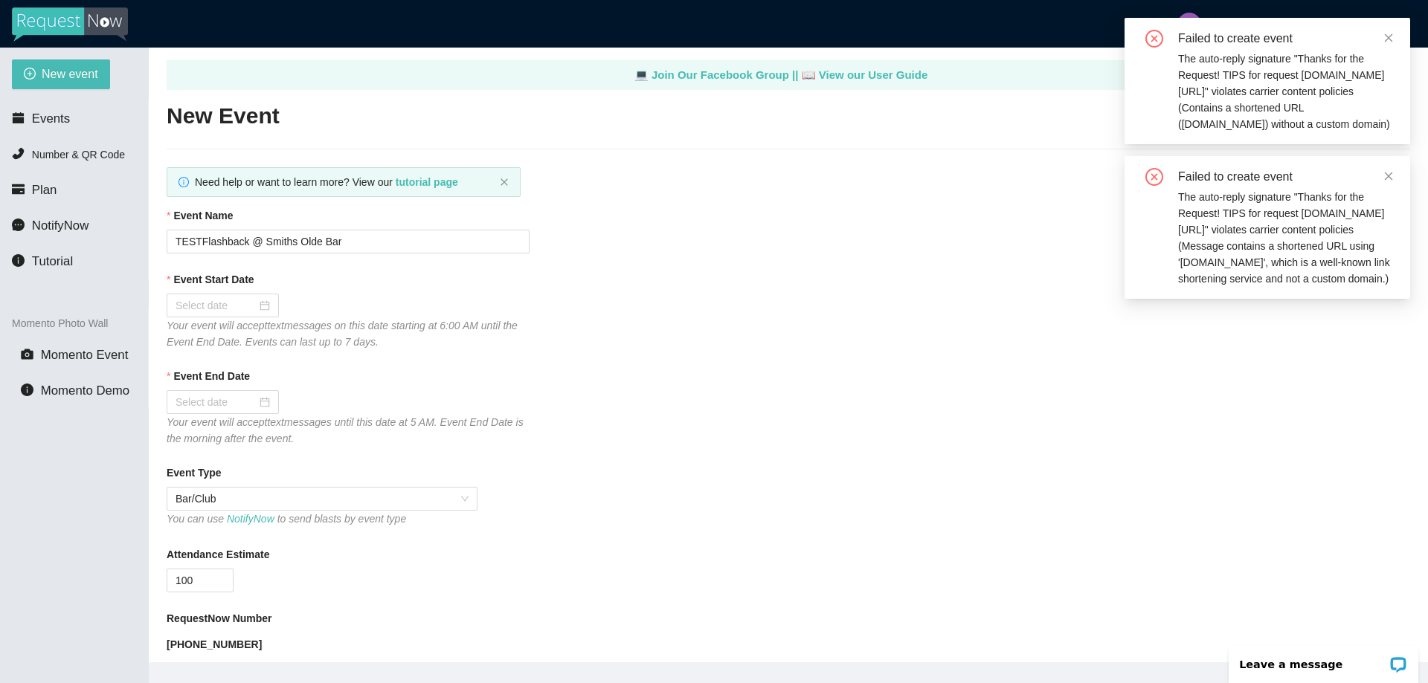
scroll to position [0, 0]
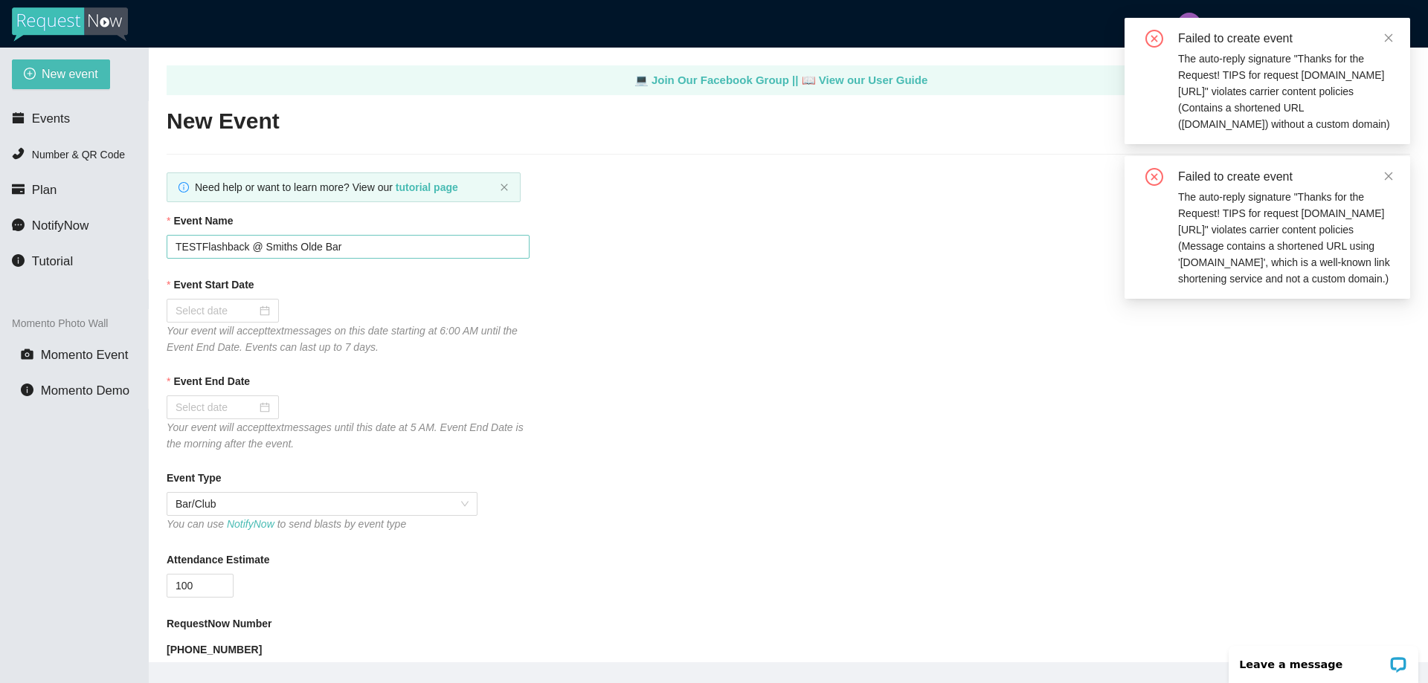
type textarea "Hope you had a great time Last Night! Make sure to follow me on Instagram @DJFe…"
click at [176, 246] on input "TESTFlashback @ Smiths Olde Bar" at bounding box center [348, 247] width 363 height 24
type input "2TESTFlashback @ Smiths Olde Bar"
click at [261, 310] on div at bounding box center [223, 311] width 94 height 16
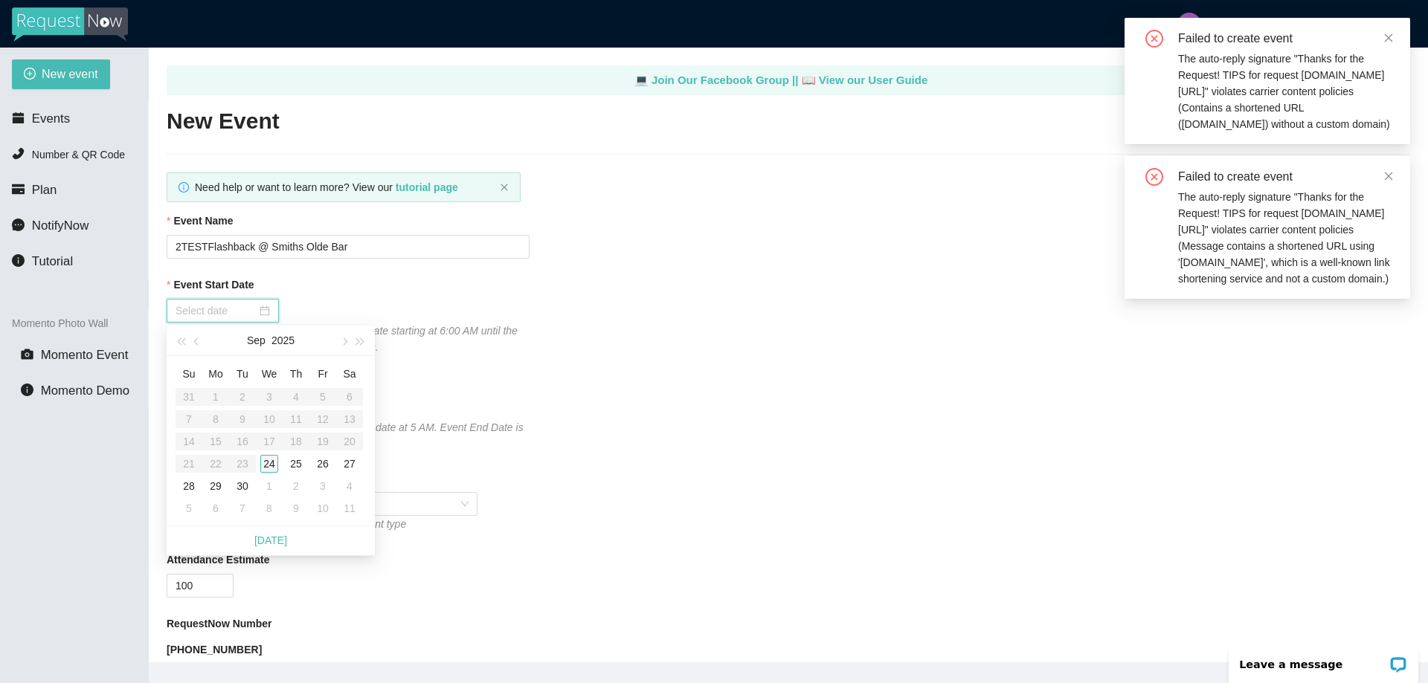
type input "[DATE]"
click at [271, 459] on div "24" at bounding box center [269, 464] width 18 height 18
type input "[DATE]"
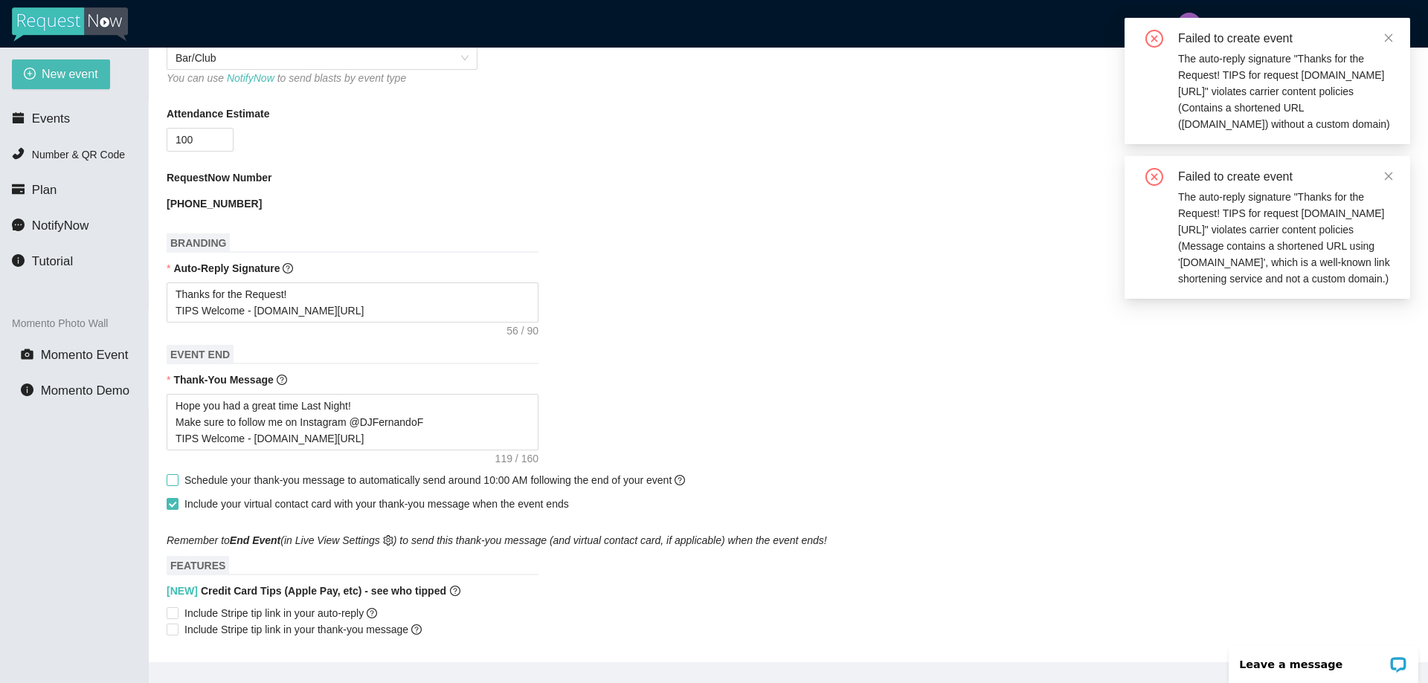
scroll to position [845, 0]
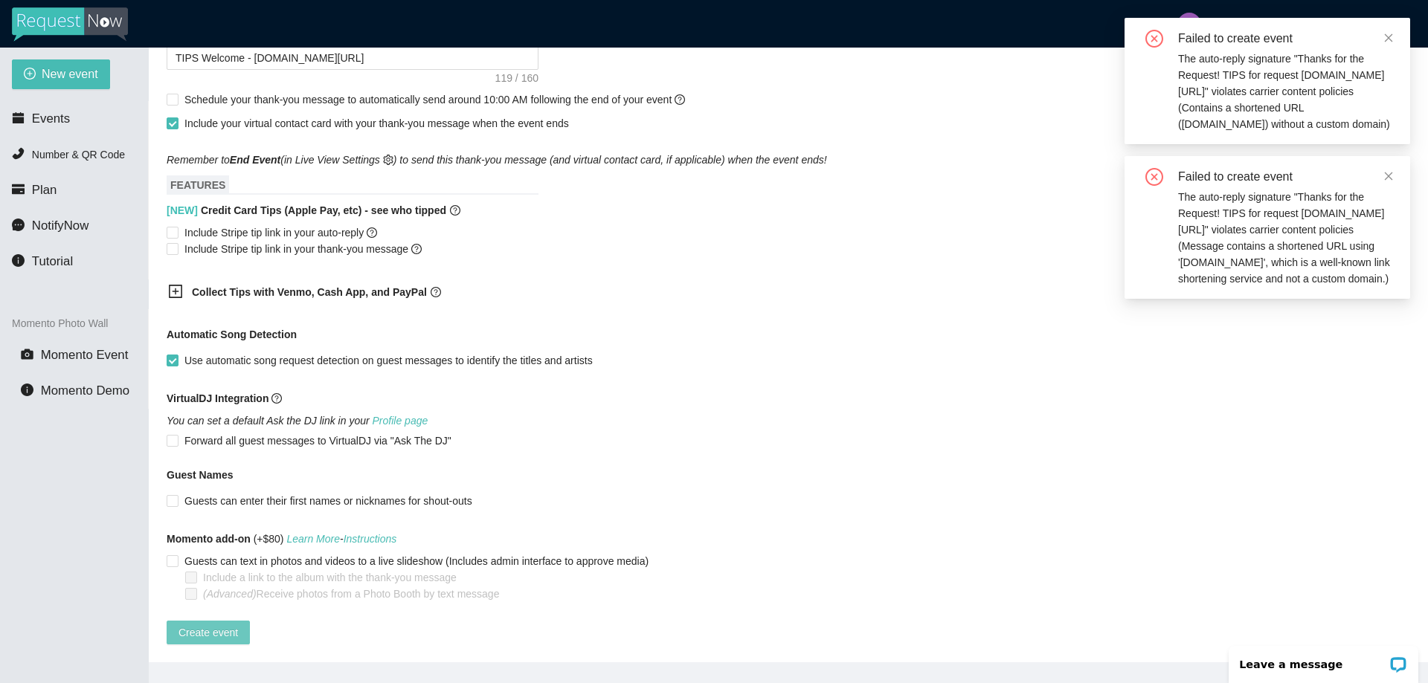
click at [208, 625] on span "Create event" at bounding box center [207, 633] width 59 height 16
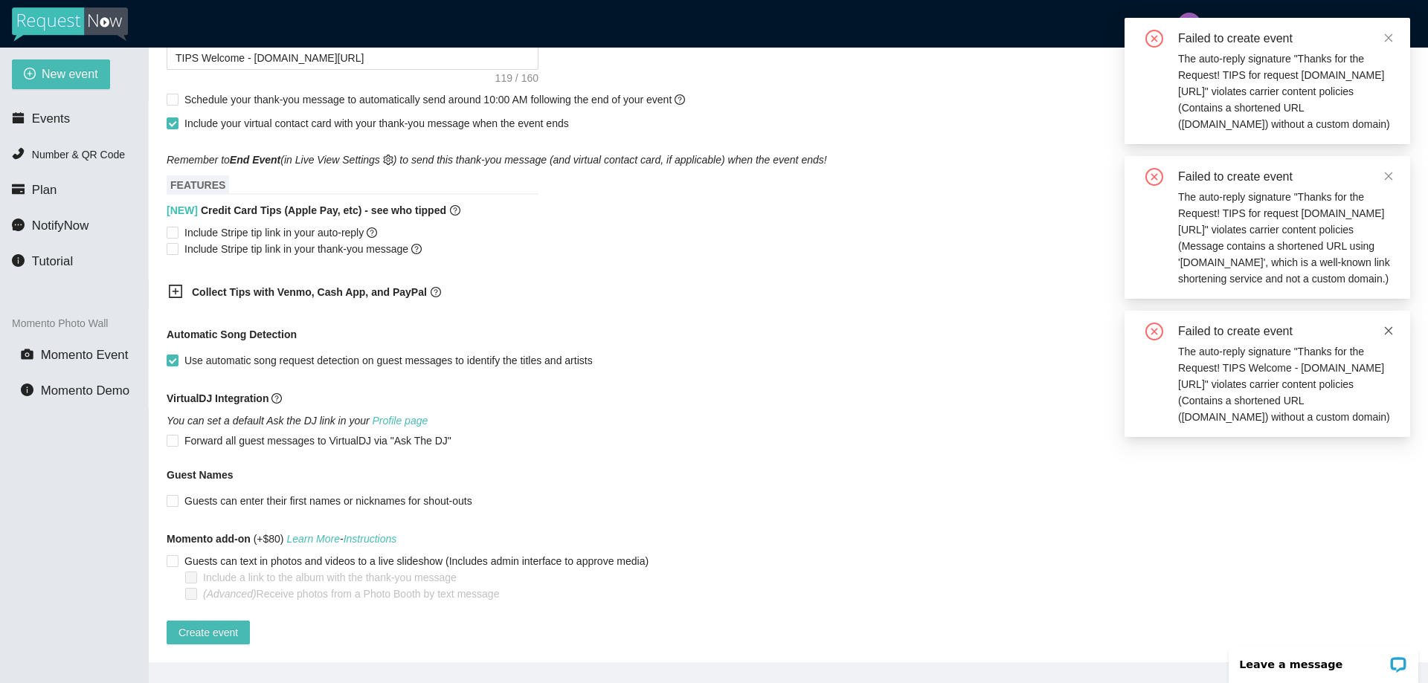
click at [1383, 326] on icon "close" at bounding box center [1388, 331] width 10 height 10
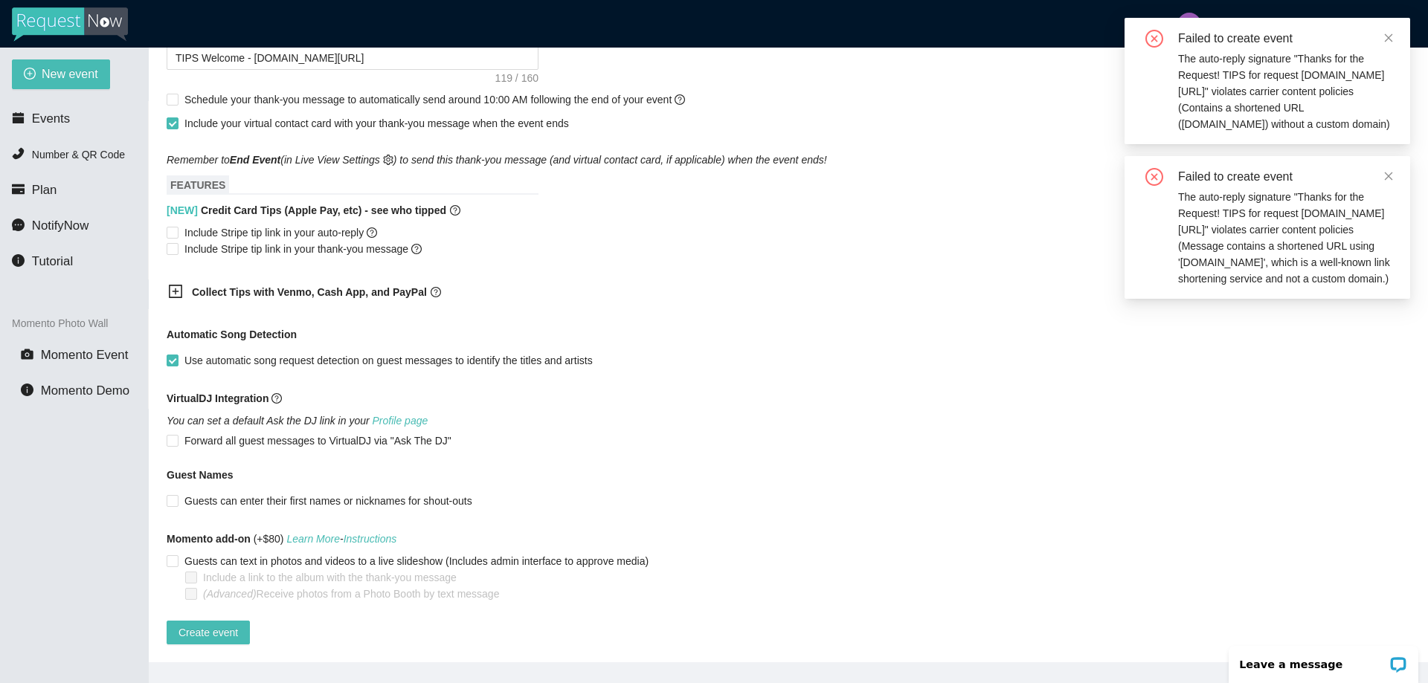
click at [1381, 170] on div "Failed to create event" at bounding box center [1285, 177] width 214 height 18
click at [1388, 171] on icon "close" at bounding box center [1388, 176] width 10 height 10
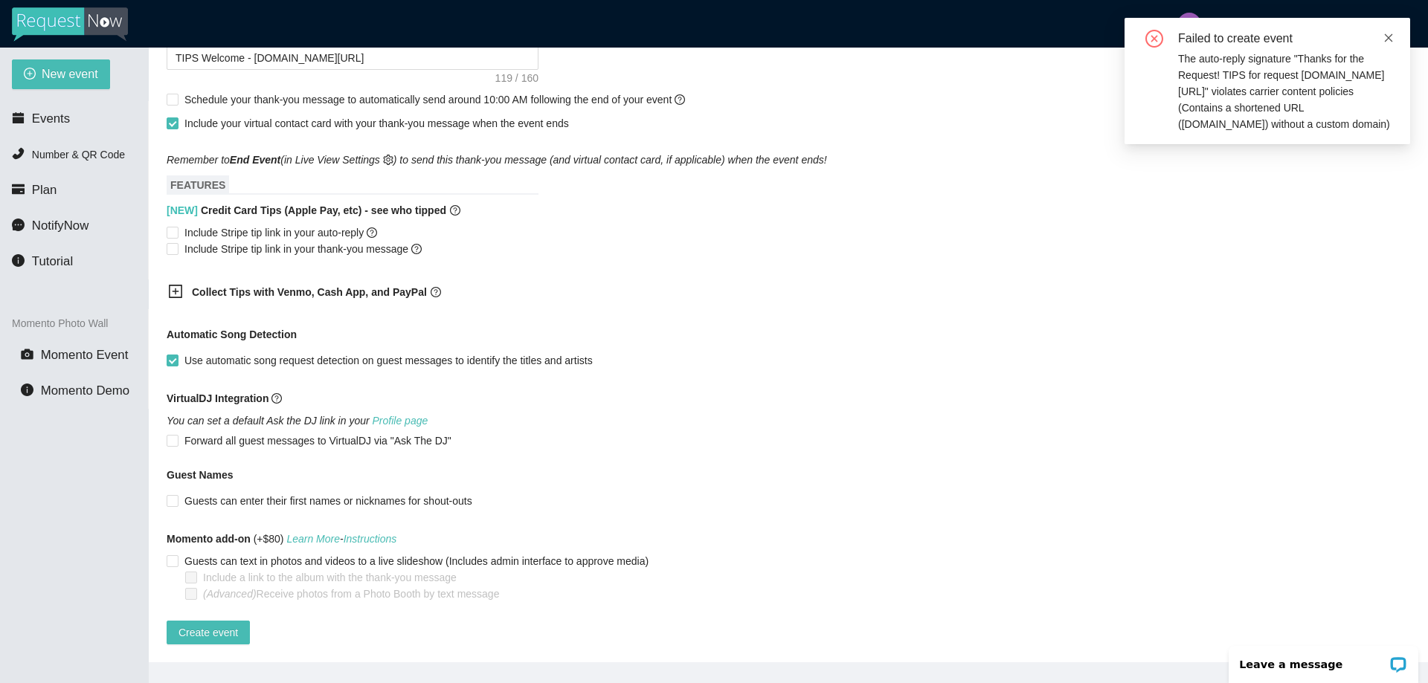
click at [1389, 39] on icon "close" at bounding box center [1388, 38] width 10 height 10
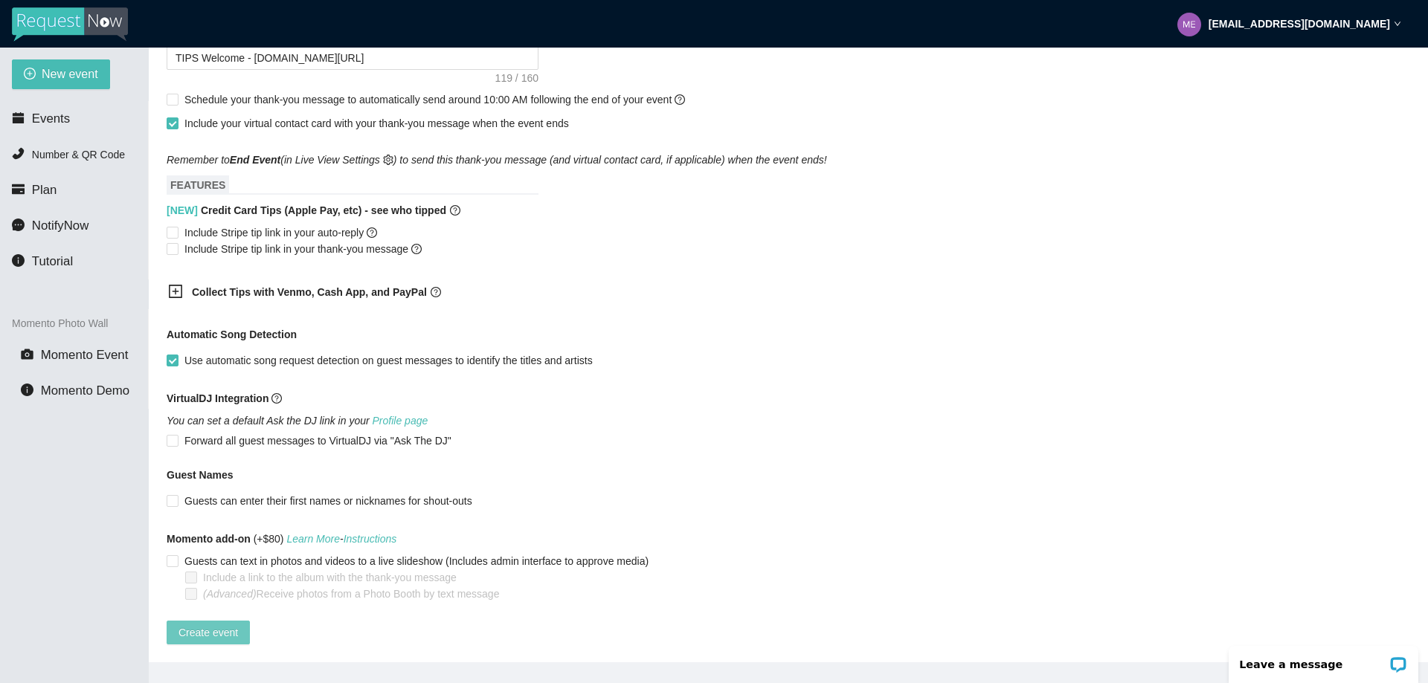
click at [198, 625] on span "Create event" at bounding box center [207, 633] width 59 height 16
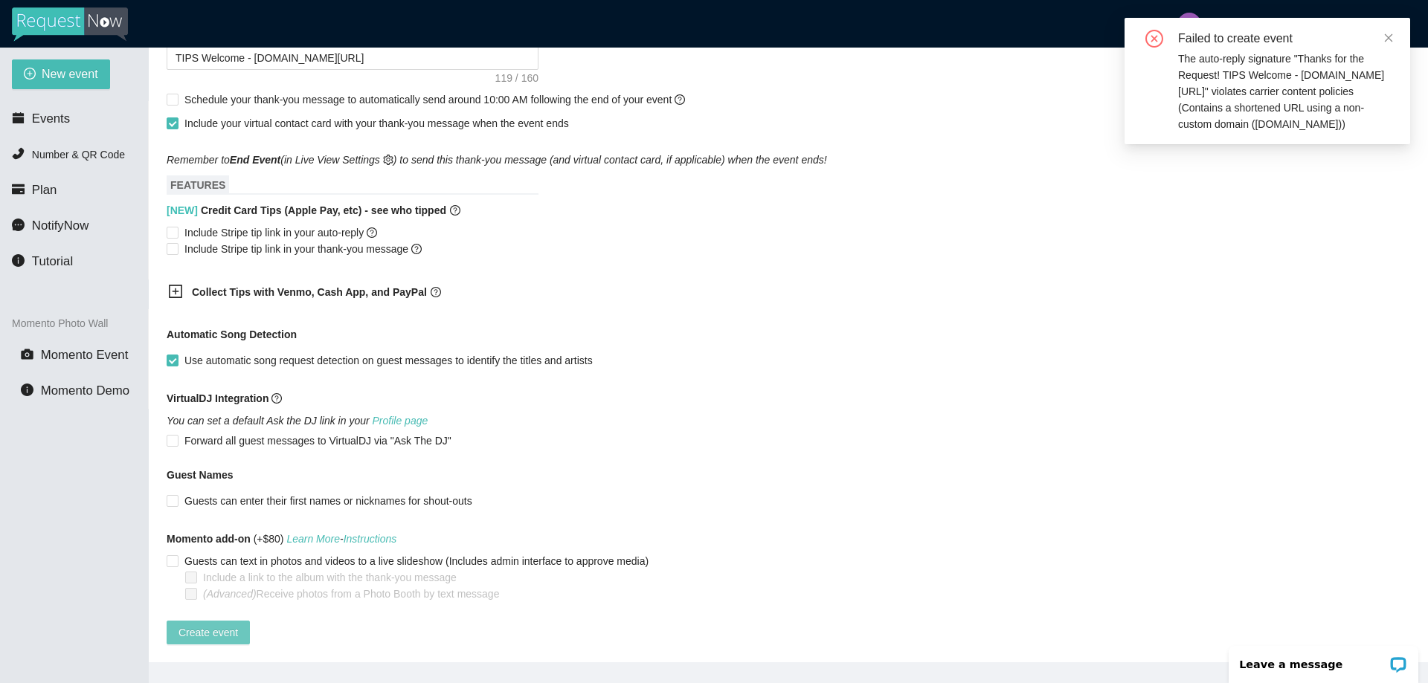
click at [207, 625] on span "Create event" at bounding box center [207, 633] width 59 height 16
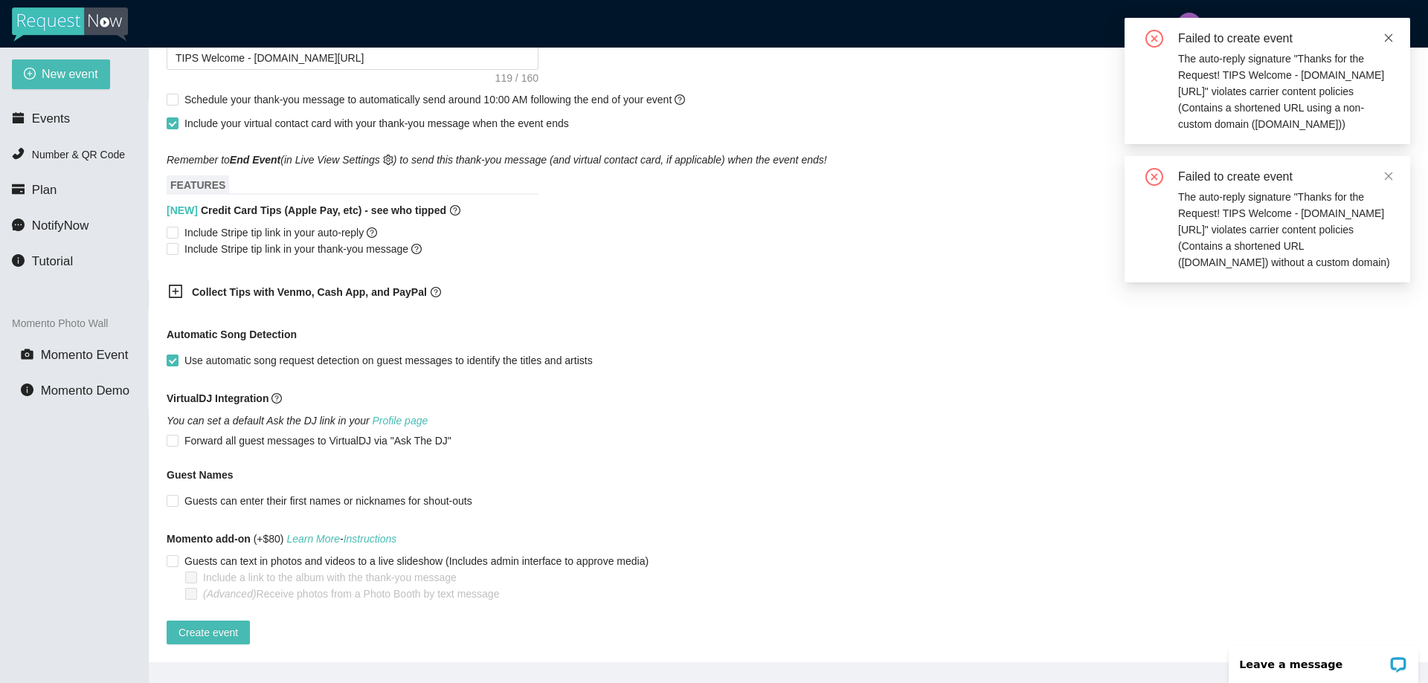
click at [1389, 34] on icon "close" at bounding box center [1388, 38] width 10 height 10
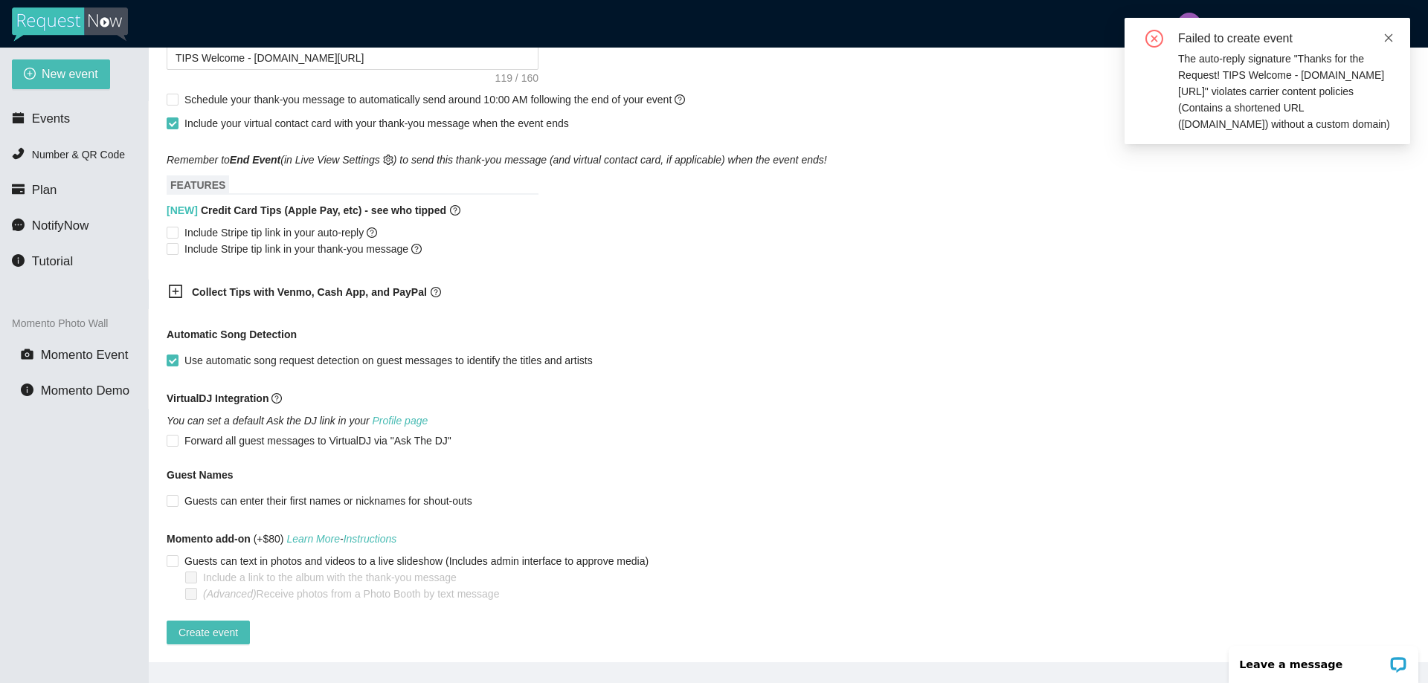
click at [1385, 40] on icon "close" at bounding box center [1388, 38] width 10 height 10
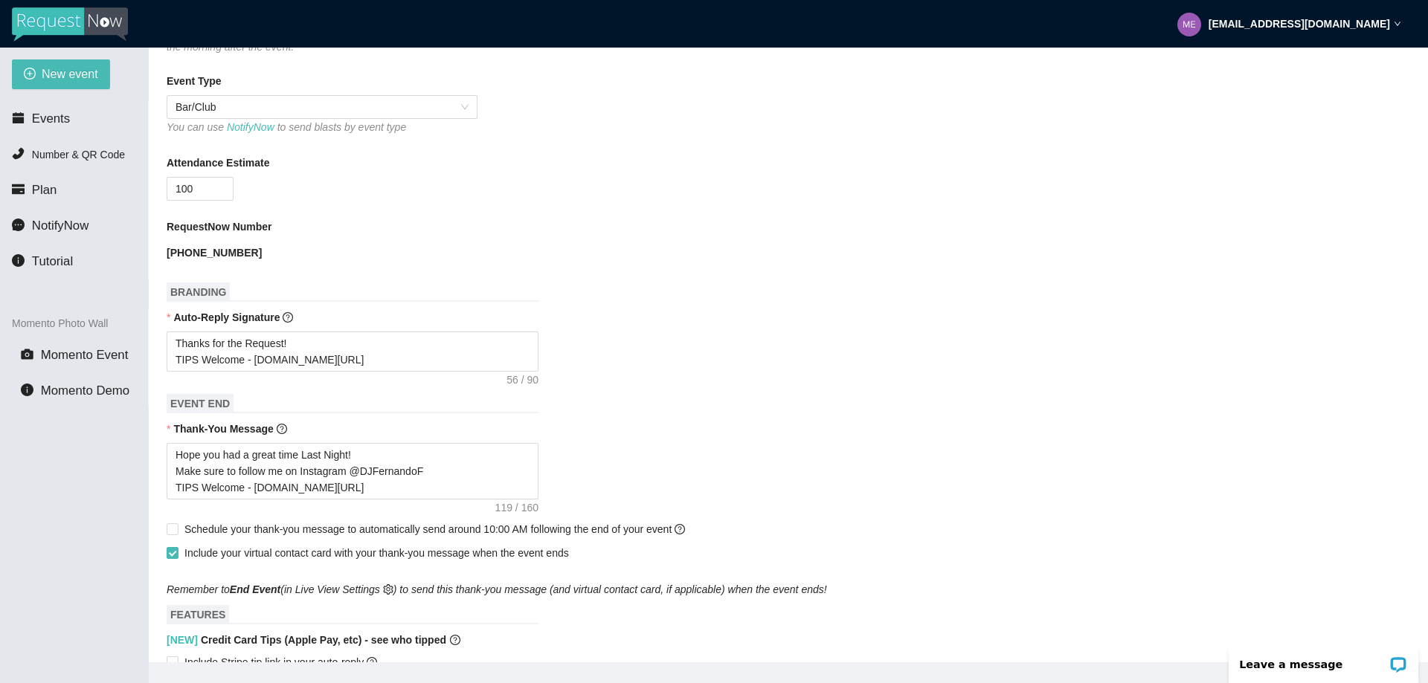
scroll to position [324, 0]
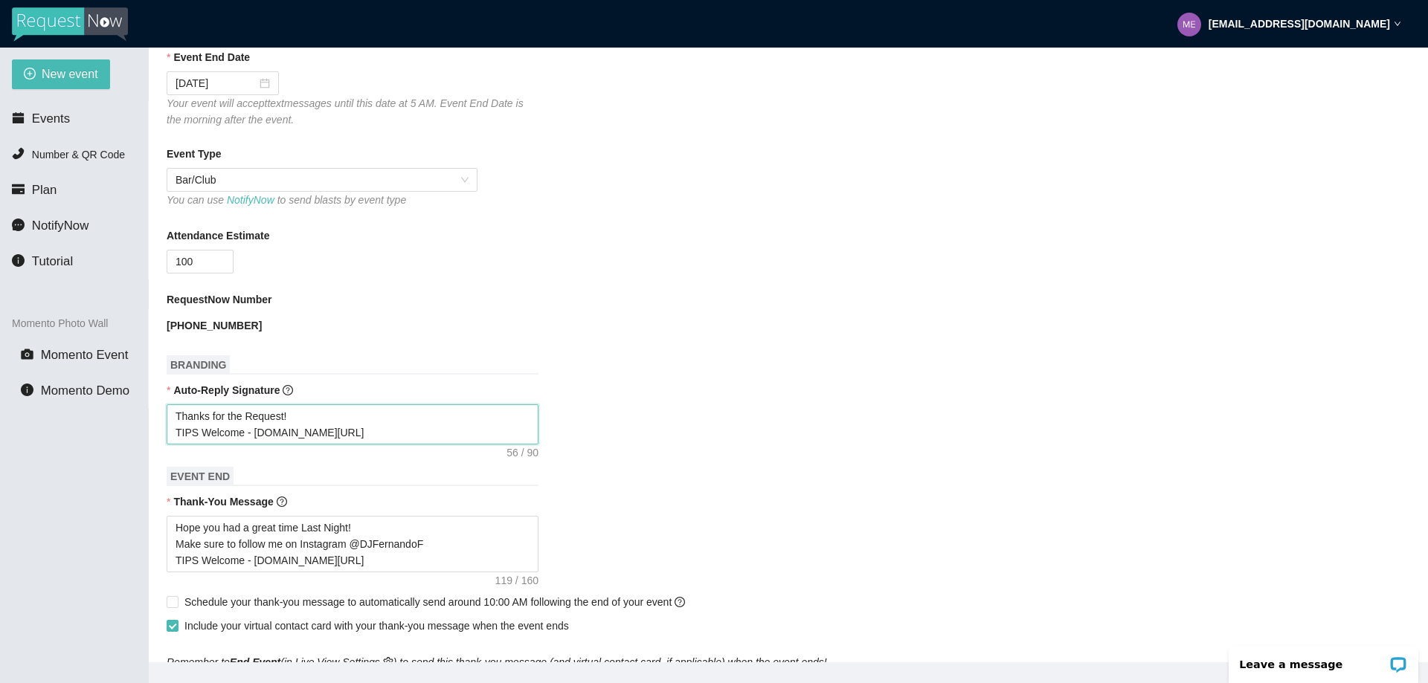
drag, startPoint x: 239, startPoint y: 433, endPoint x: 205, endPoint y: 434, distance: 33.5
click at [205, 434] on textarea "Thanks for the Request! TIPS Welcome - linktr.ee/tips4dj" at bounding box center [353, 425] width 372 height 40
click at [203, 434] on textarea "Thanks for the Request! TIPS Welcome - linktr.ee/tips4dj" at bounding box center [353, 425] width 372 height 40
drag, startPoint x: 198, startPoint y: 434, endPoint x: 159, endPoint y: 434, distance: 38.7
click at [159, 434] on main "💻 Join Our Facebook Group || 📖 View our User Guide New Event Need help or want …" at bounding box center [788, 355] width 1279 height 615
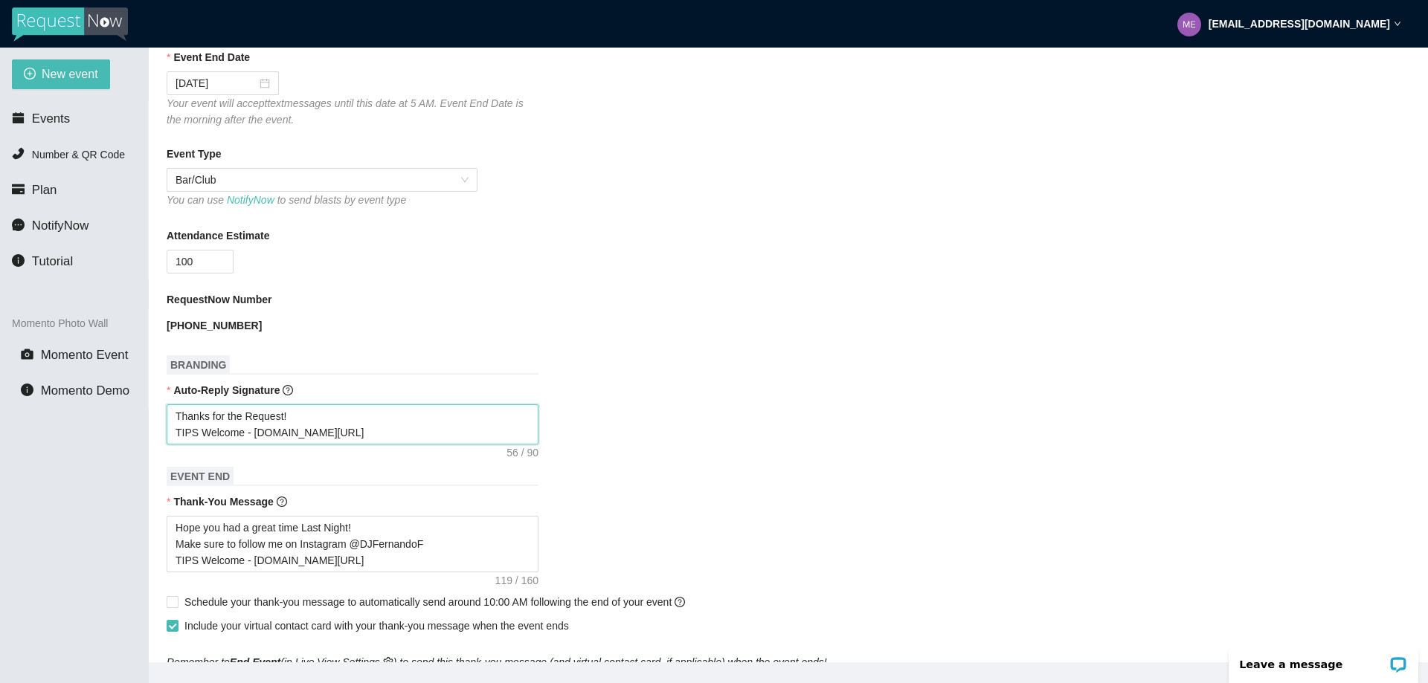
type textarea "Thanks for the Request! Welcome - linktr.ee/tips4dj"
drag, startPoint x: 199, startPoint y: 568, endPoint x: 149, endPoint y: 567, distance: 49.8
click at [152, 567] on main "💻 Join Our Facebook Group || 📖 View our User Guide New Event Need help or want …" at bounding box center [788, 355] width 1279 height 615
type textarea "Hope you had a great time Last Night! Make sure to follow me on Instagram @DJFe…"
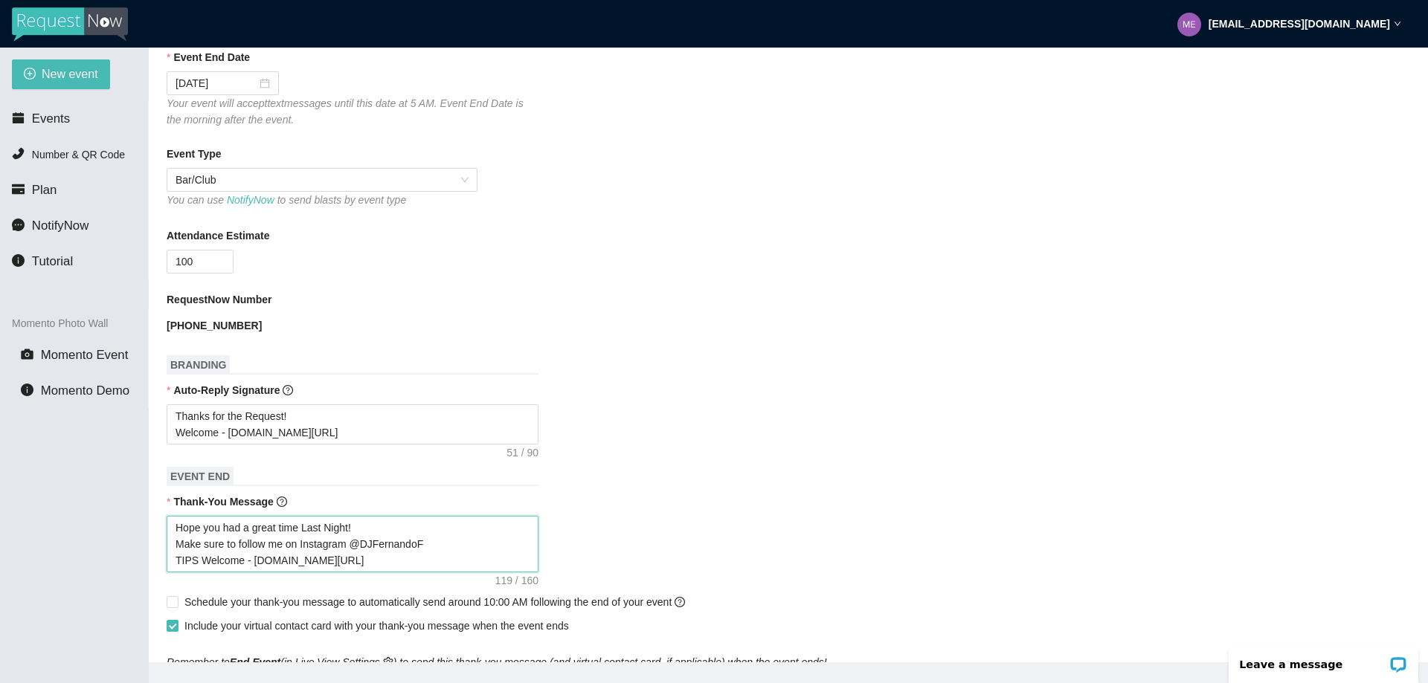
type textarea "Hope you had a great time Last Night! Make sure to follow me on Instagram @DJFe…"
drag, startPoint x: 210, startPoint y: 567, endPoint x: 170, endPoint y: 566, distance: 40.2
click at [170, 566] on textarea "Hope you had a great time Last Night! Make sure to follow me on Instagram @DJFe…" at bounding box center [353, 544] width 372 height 57
type textarea "Hope you had a great time Last Night! Make sure to follow me on Instagram @DJFe…"
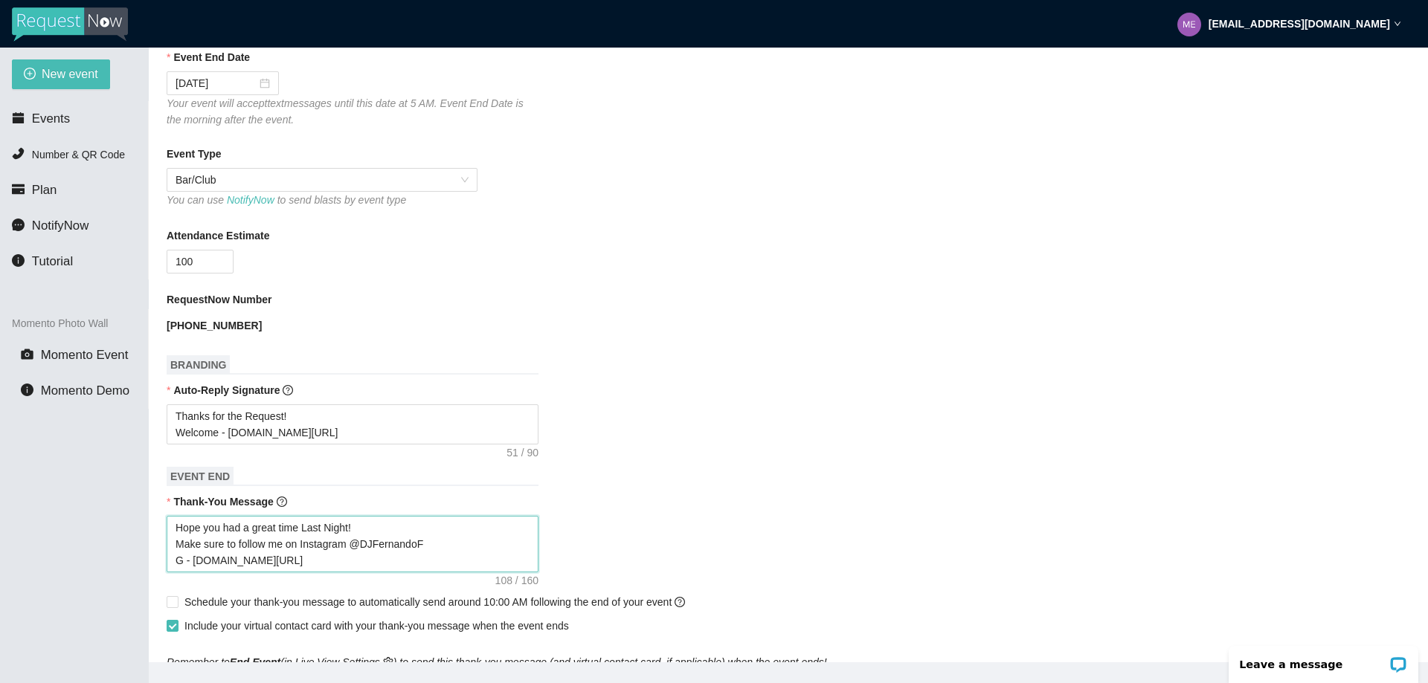
type textarea "Hope you had a great time Last Night! Make sure to follow me on Instagram @DJFe…"
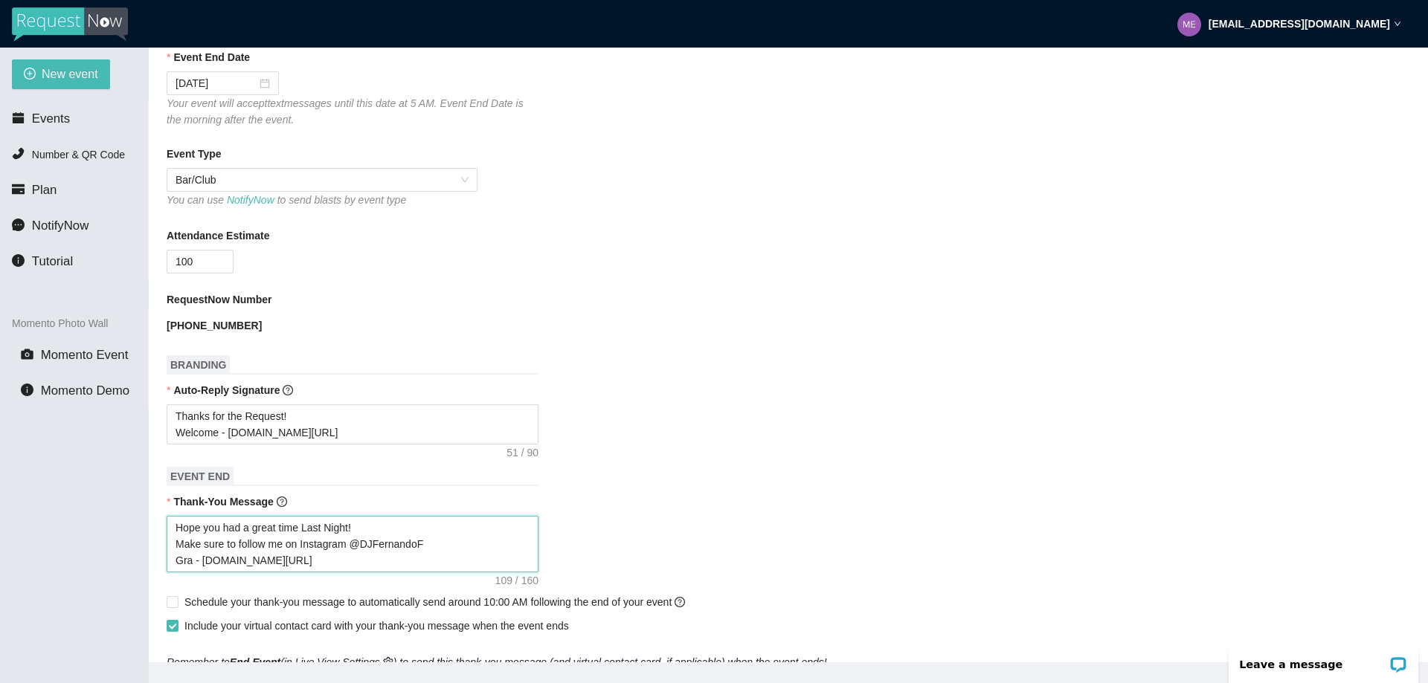
type textarea "Hope you had a great time Last Night! Make sure to follow me on Instagram @DJFe…"
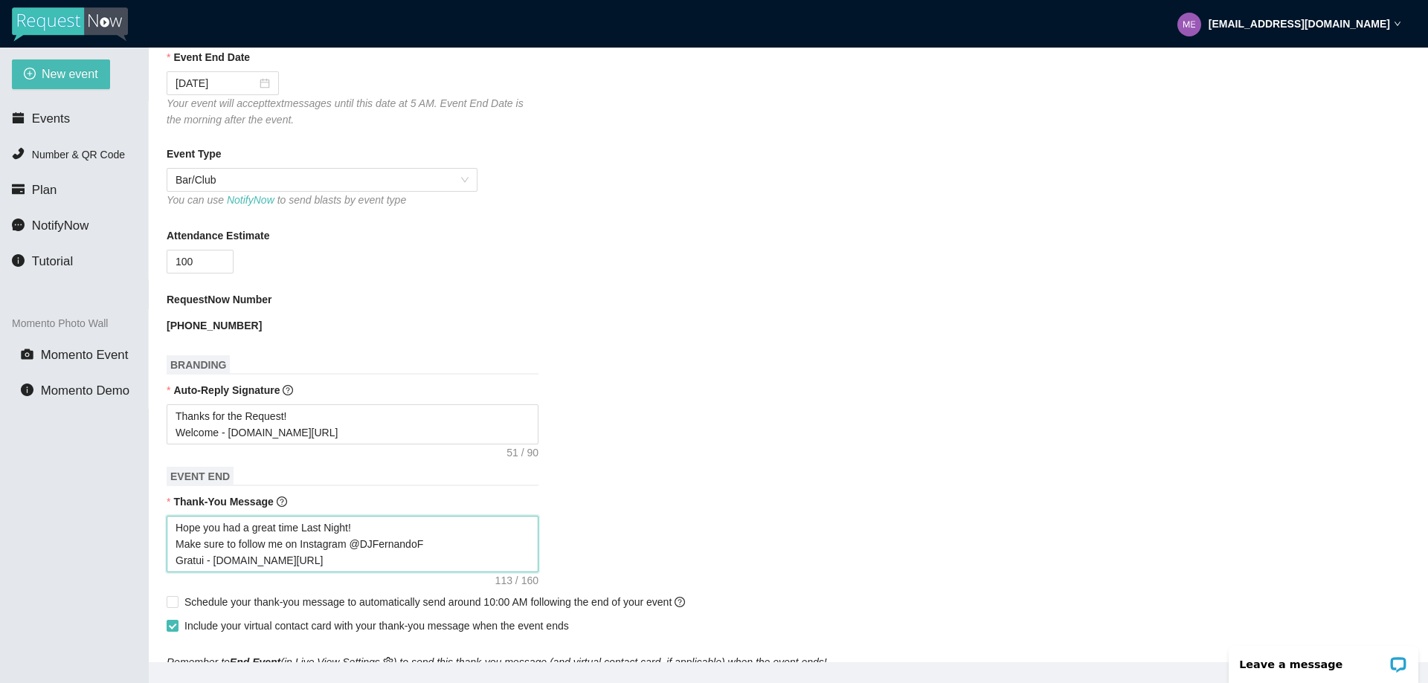
type textarea "Hope you had a great time Last Night! Make sure to follow me on Instagram @DJFe…"
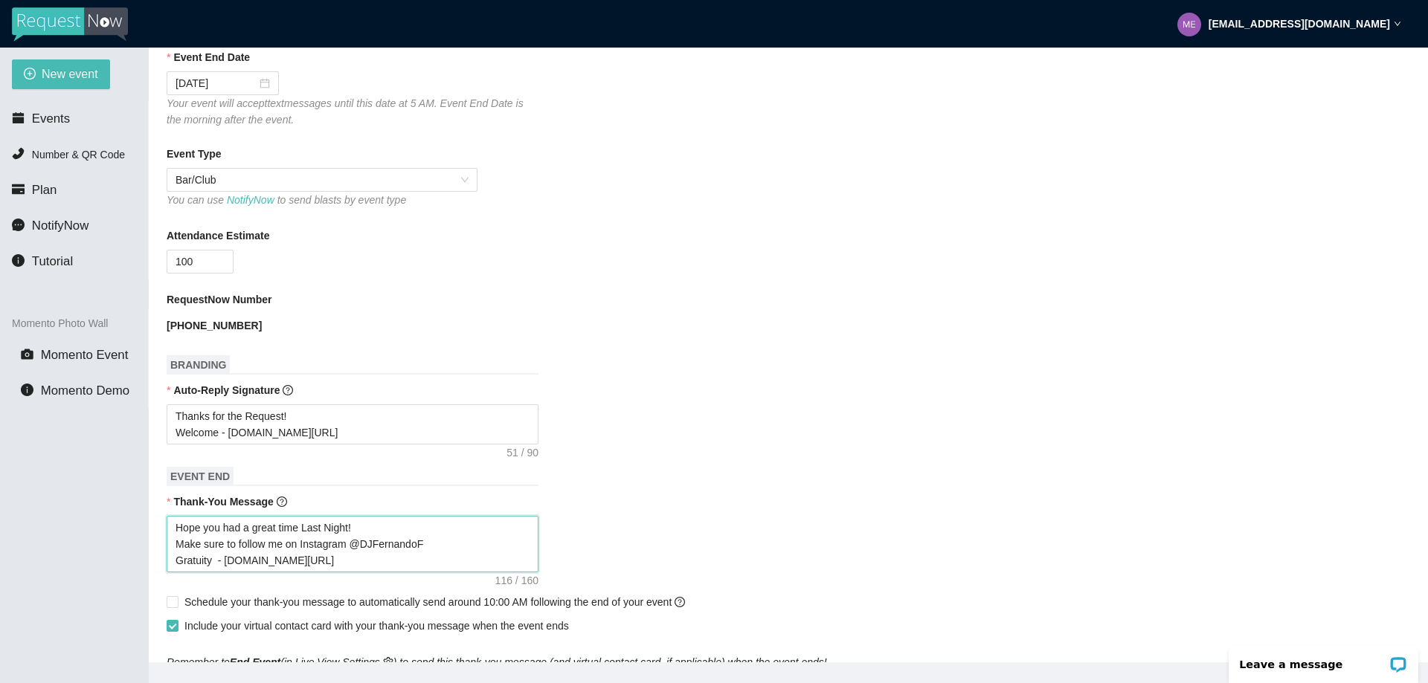
drag, startPoint x: 215, startPoint y: 567, endPoint x: 135, endPoint y: 567, distance: 80.3
click at [135, 567] on section "New event Events Number & QR Code Plan NotifyNow Tutorial Momento Photo Wall Mo…" at bounding box center [714, 389] width 1428 height 683
type textarea "Hope you had a great time Last Night! Make sure to follow me on Instagram @DJFe…"
drag, startPoint x: 218, startPoint y: 434, endPoint x: 130, endPoint y: 437, distance: 87.8
click at [129, 435] on section "New event Events Number & QR Code Plan NotifyNow Tutorial Momento Photo Wall Mo…" at bounding box center [714, 389] width 1428 height 683
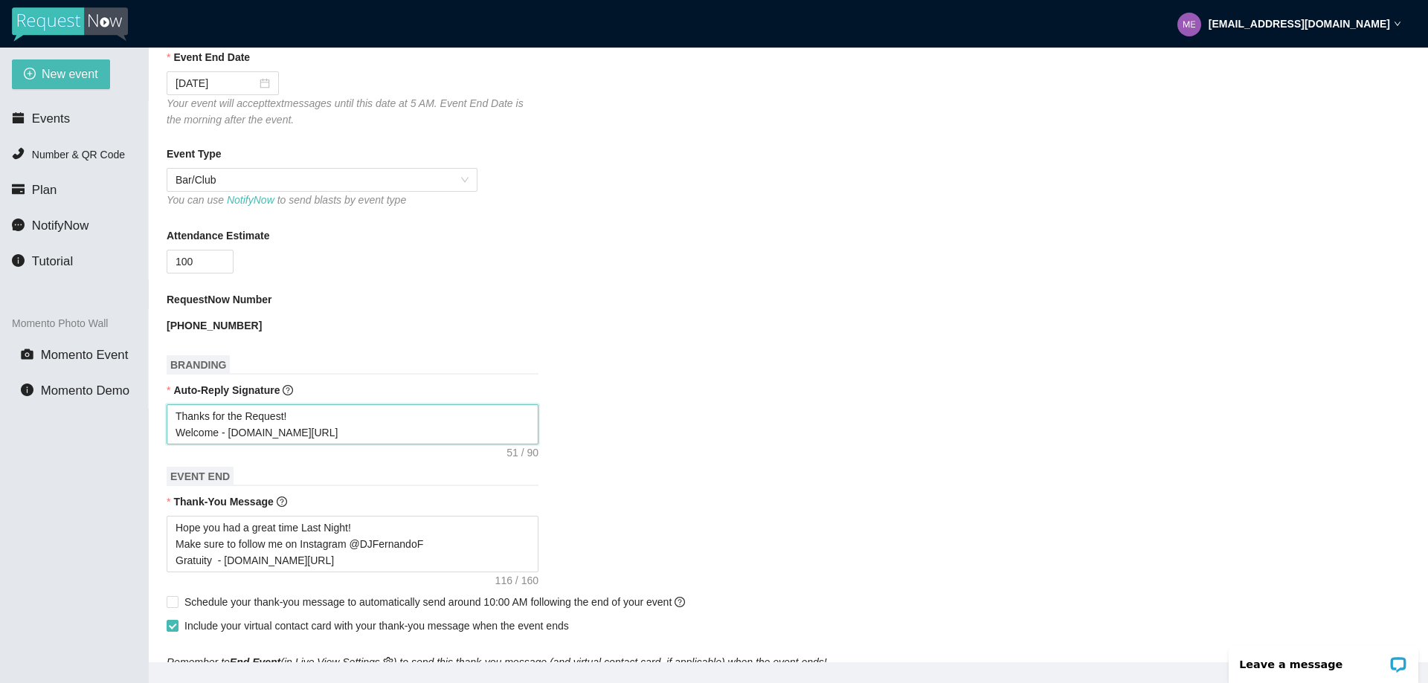
paste textarea "Gratuity"
type textarea "Thanks for the Request! Gratuity - linktr.ee/tips4dj"
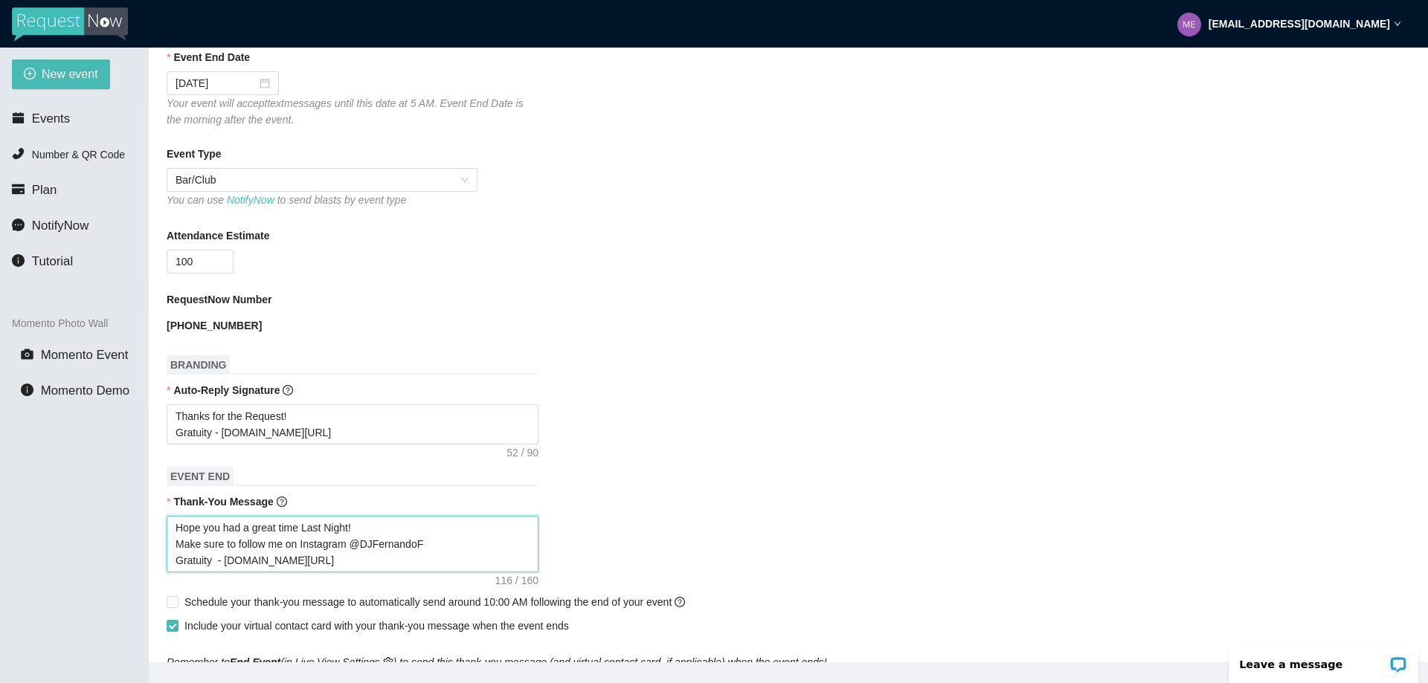
click at [217, 566] on textarea "Hope you had a great time Last Night! Make sure to follow me on Instagram @DJFe…" at bounding box center [353, 544] width 372 height 57
type textarea "Hope you had a great time Last Night! Make sure to follow me on Instagram @DJFe…"
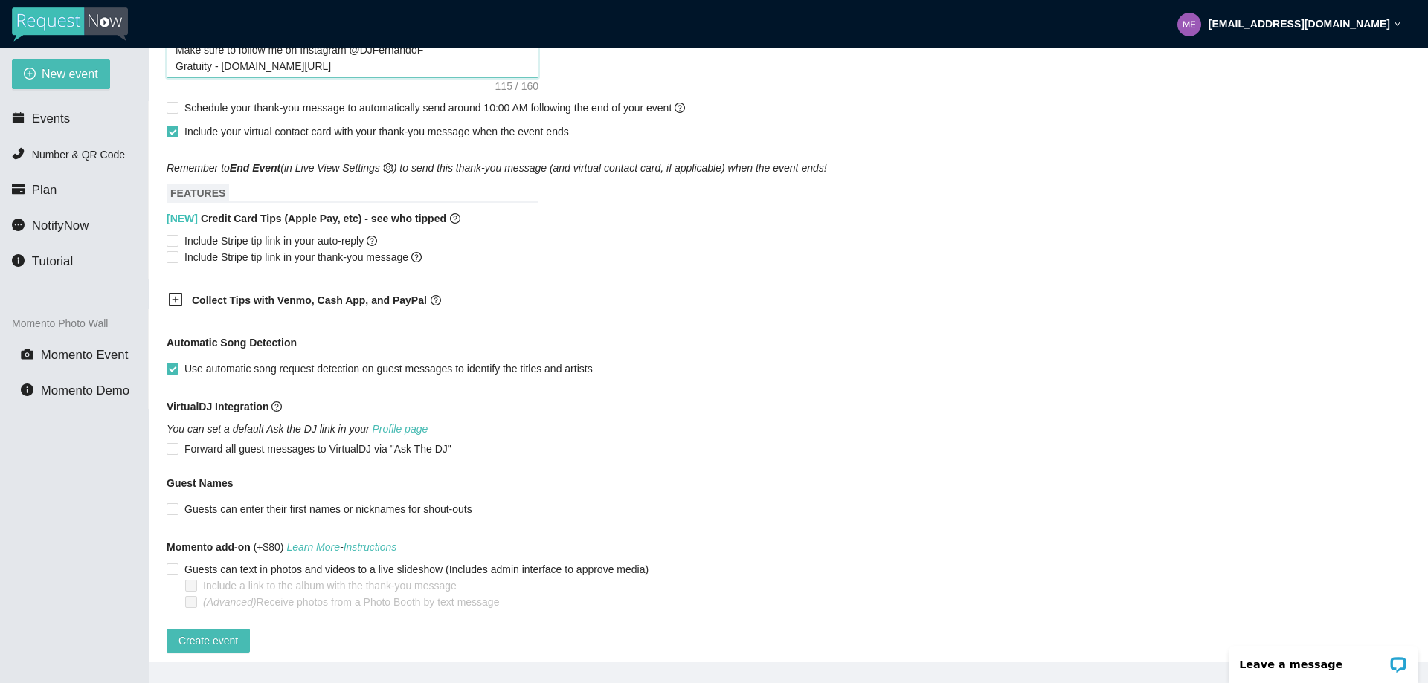
scroll to position [845, 0]
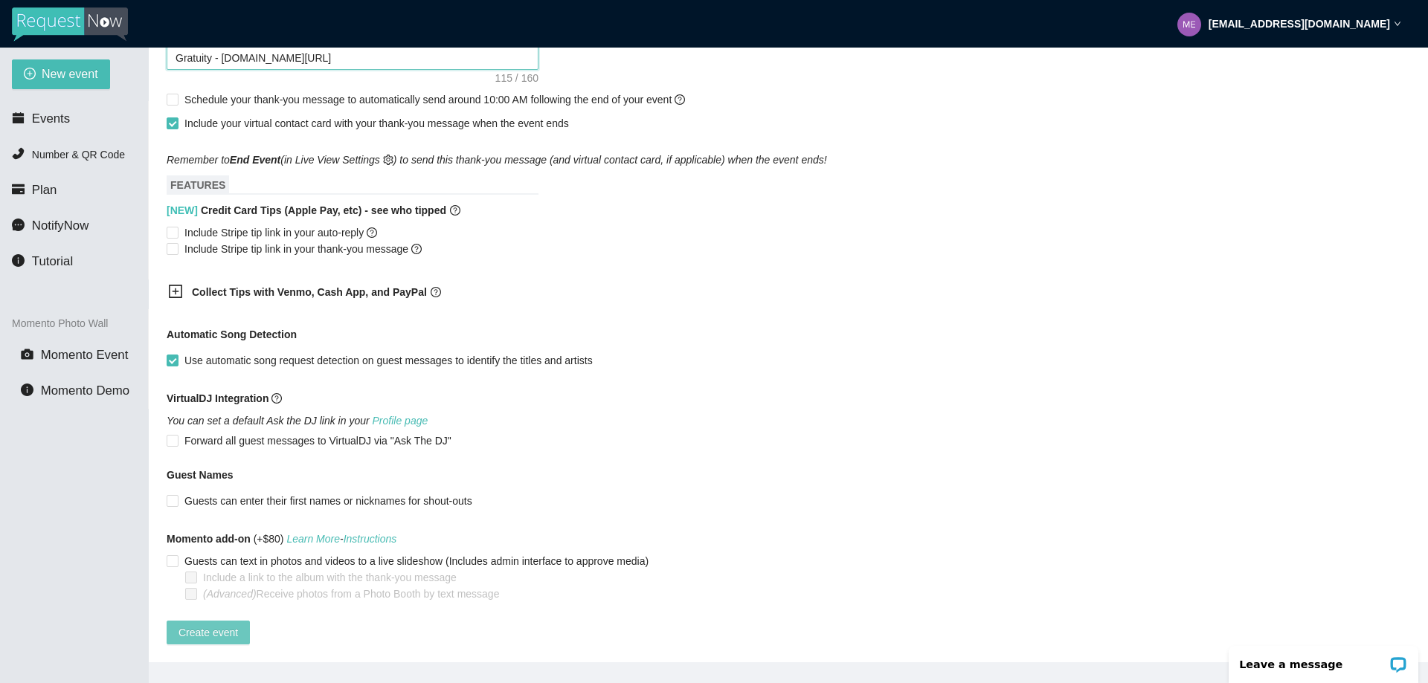
type textarea "Hope you had a great time Last Night! Make sure to follow me on Instagram @DJFe…"
click at [201, 625] on span "Create event" at bounding box center [207, 633] width 59 height 16
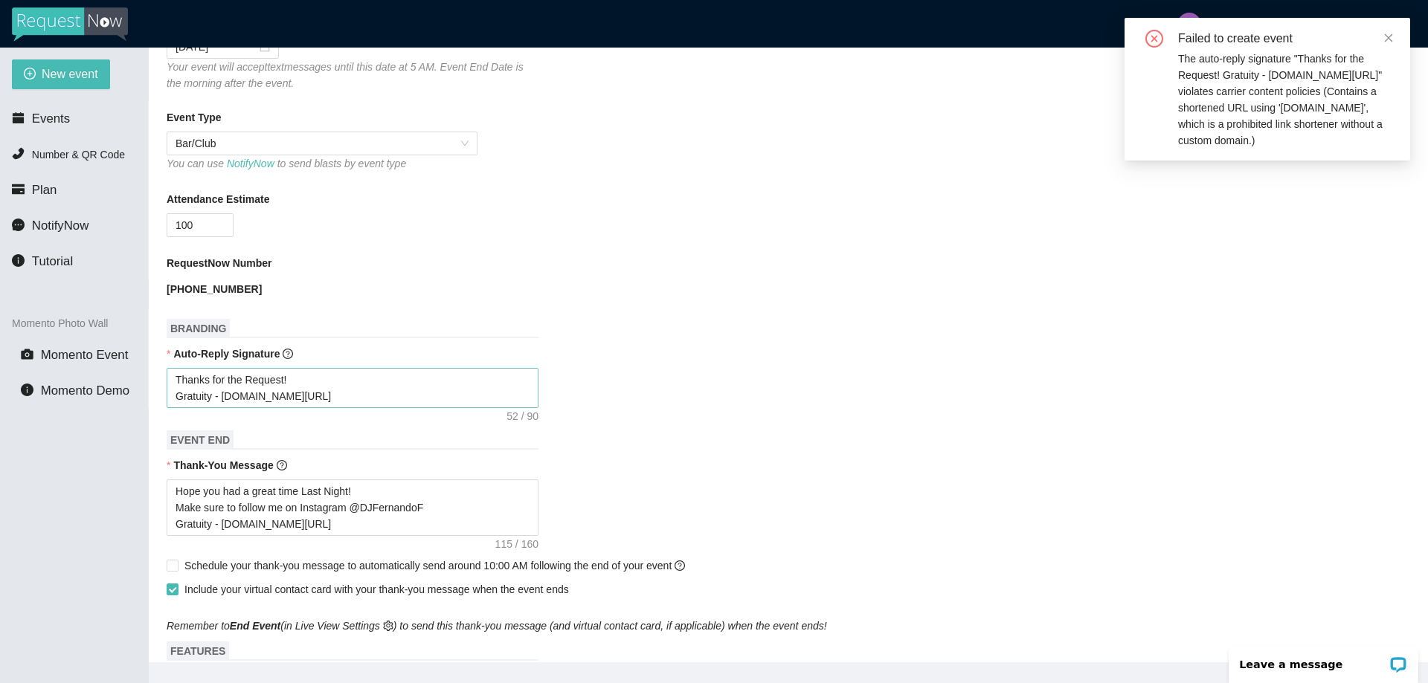
scroll to position [324, 0]
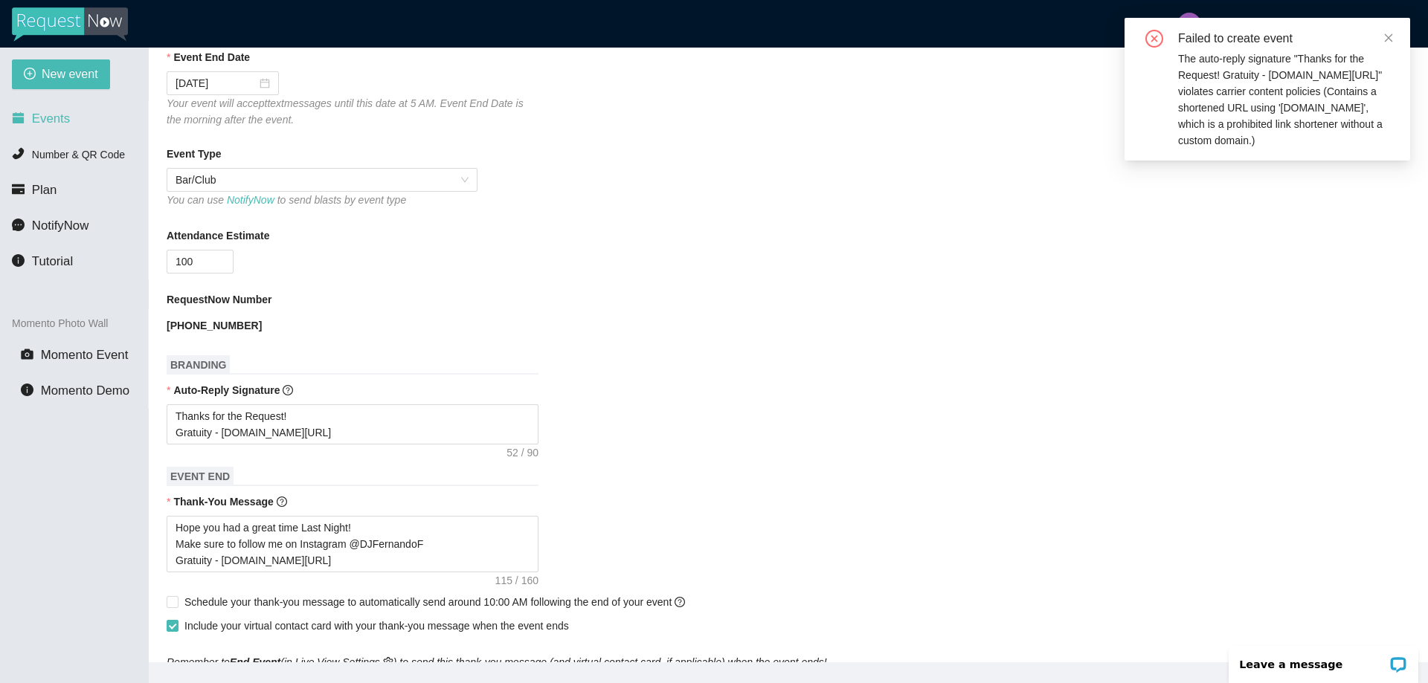
click at [52, 105] on li "Events" at bounding box center [74, 119] width 148 height 30
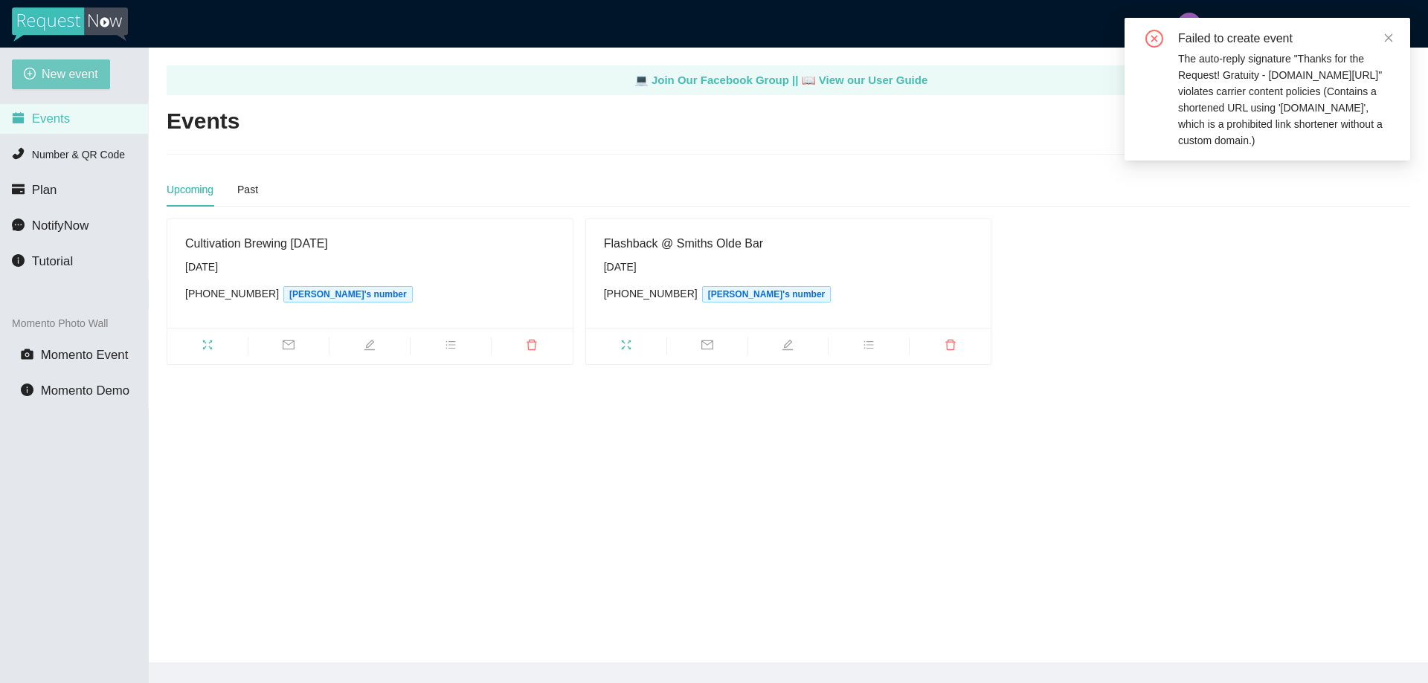
click at [58, 74] on span "New event" at bounding box center [70, 74] width 57 height 19
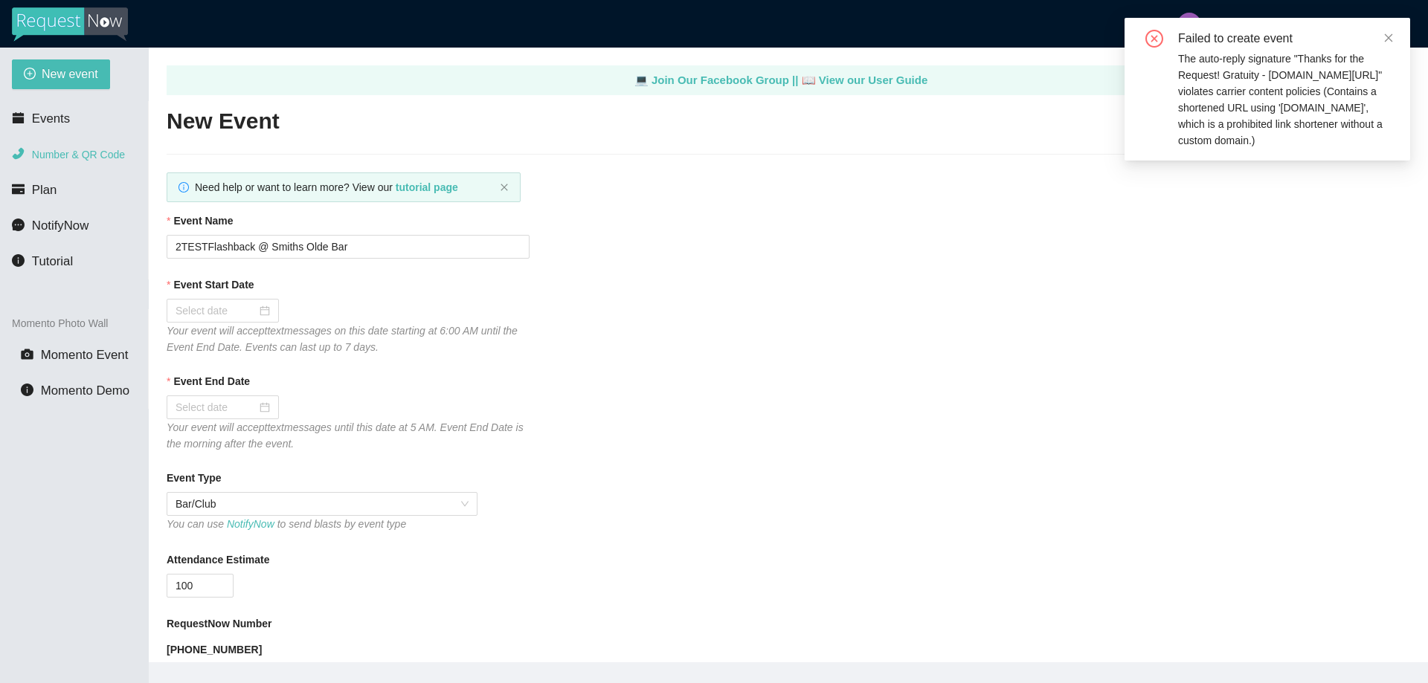
type textarea "[URL][DOMAIN_NAME]"
click at [40, 123] on span "Events" at bounding box center [51, 119] width 38 height 14
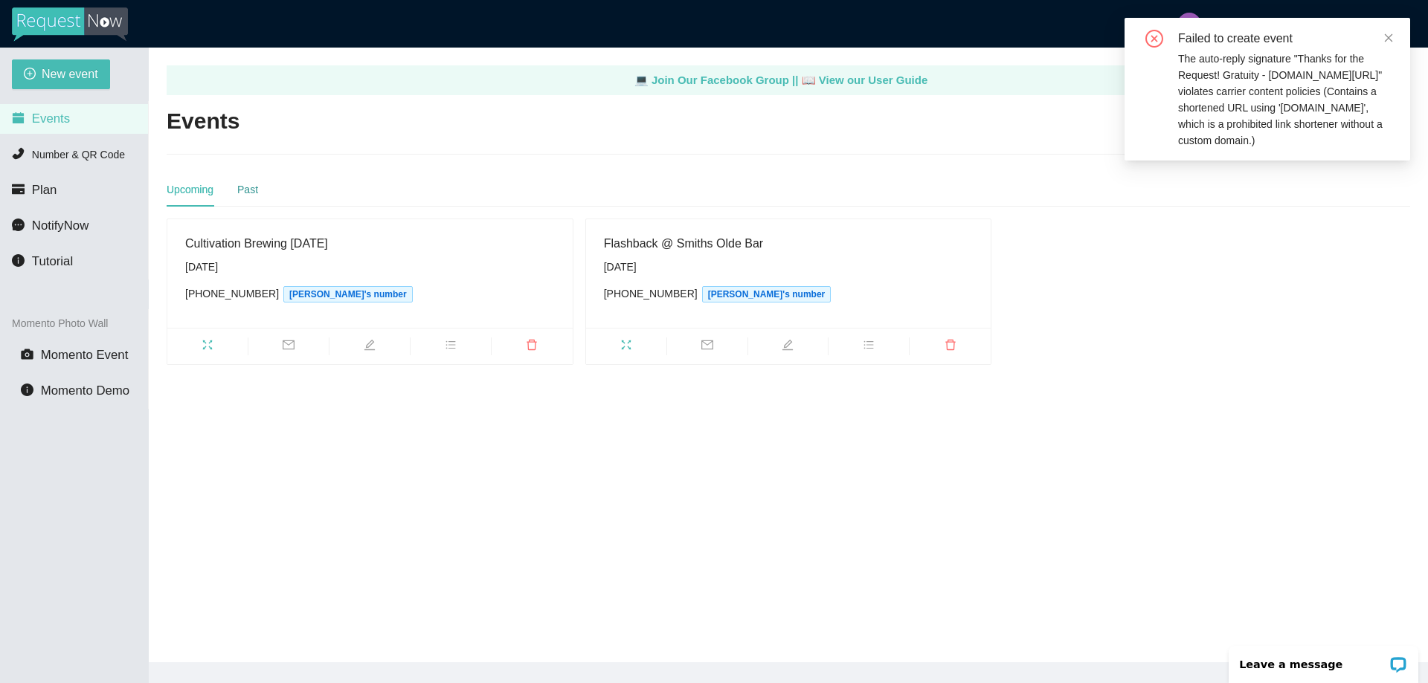
click at [252, 189] on div "Past" at bounding box center [247, 189] width 21 height 16
